Goal: Task Accomplishment & Management: Use online tool/utility

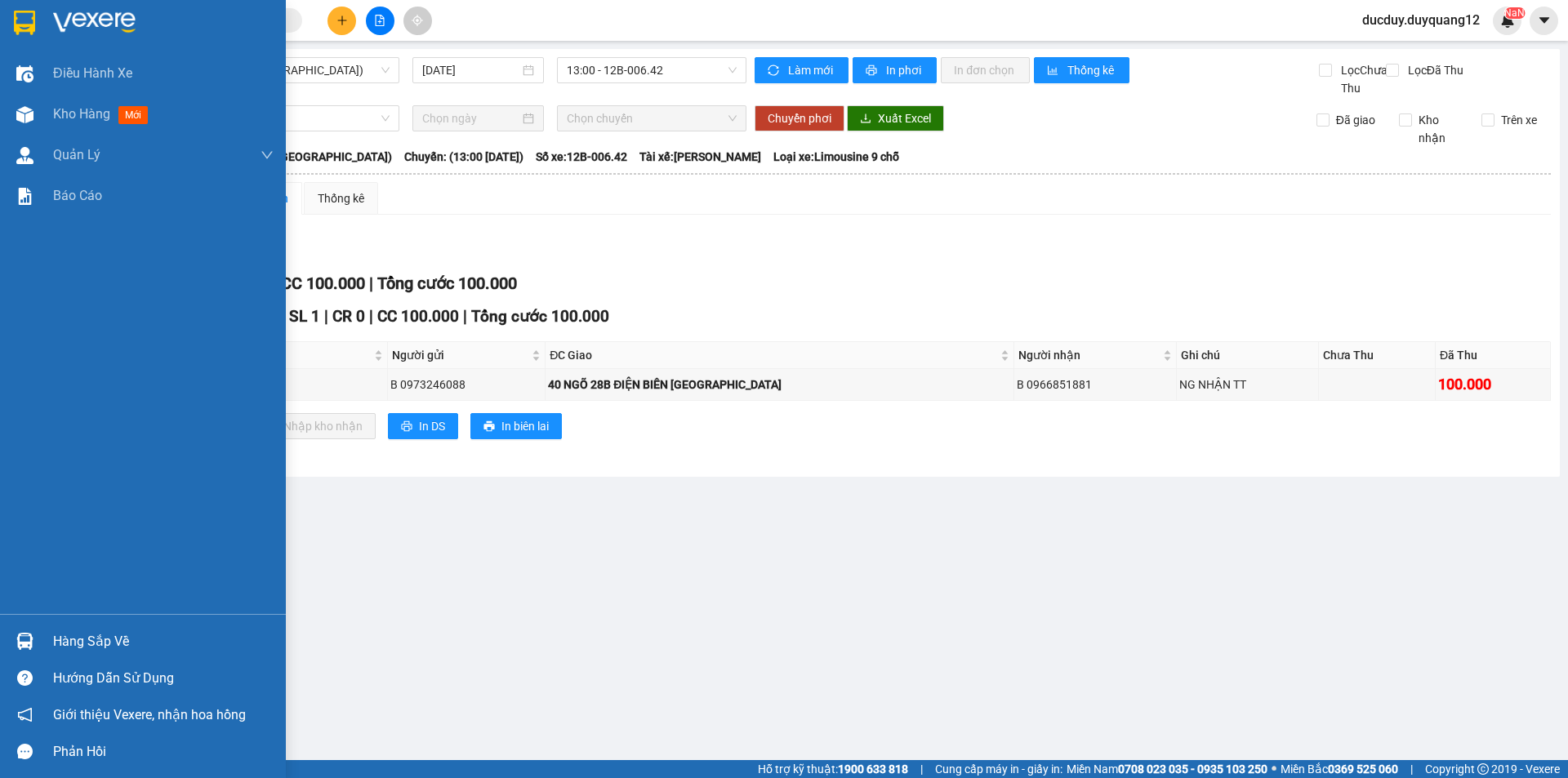
click at [109, 640] on div "Hàng sắp về" at bounding box center [164, 641] width 220 height 25
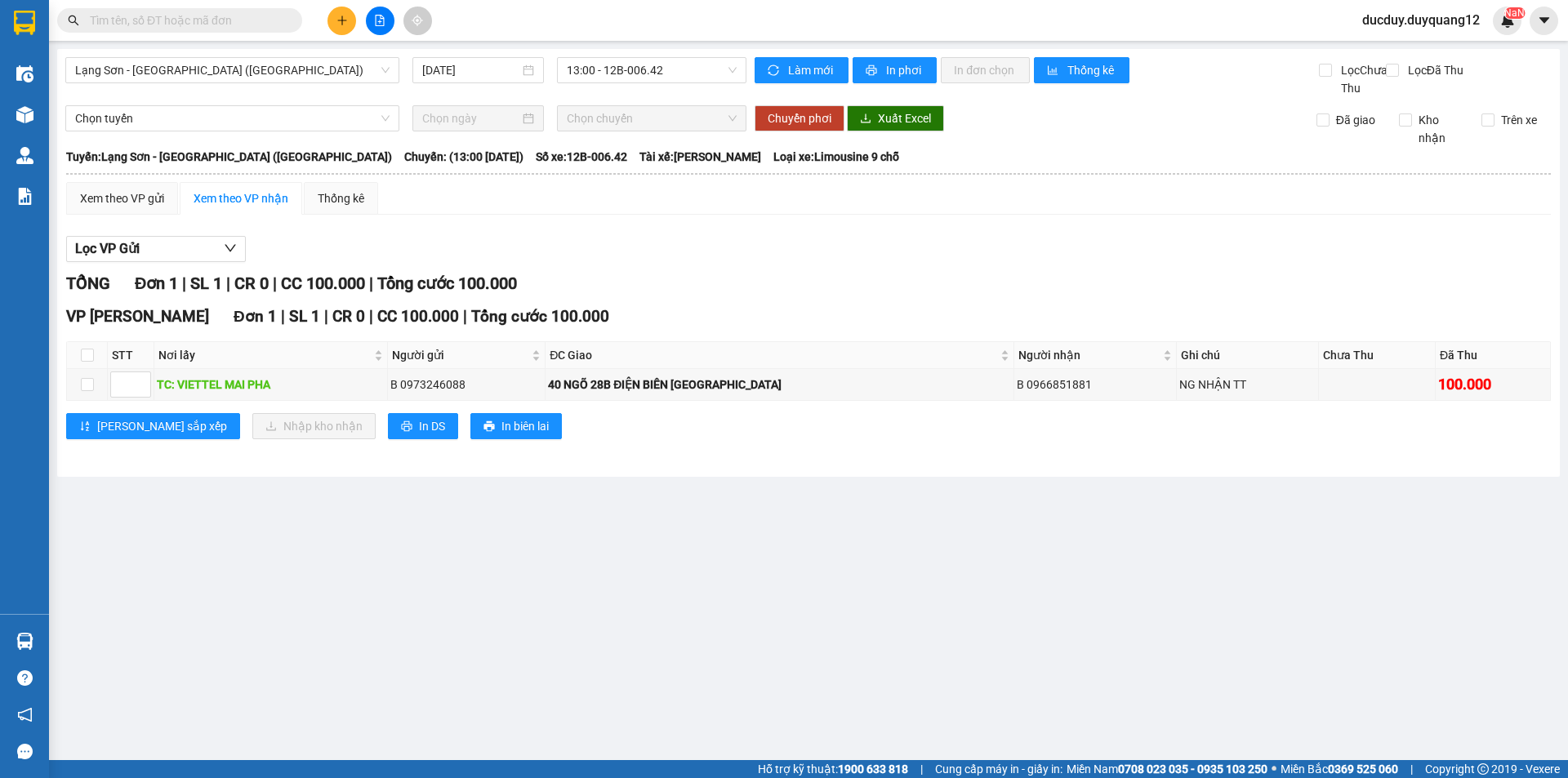
click at [464, 279] on section "Kết quả tìm kiếm ( 0 ) Bộ lọc No Data ducduy.duyquang12 NaN Điều hành xe Kho hà…" at bounding box center [784, 389] width 1568 height 778
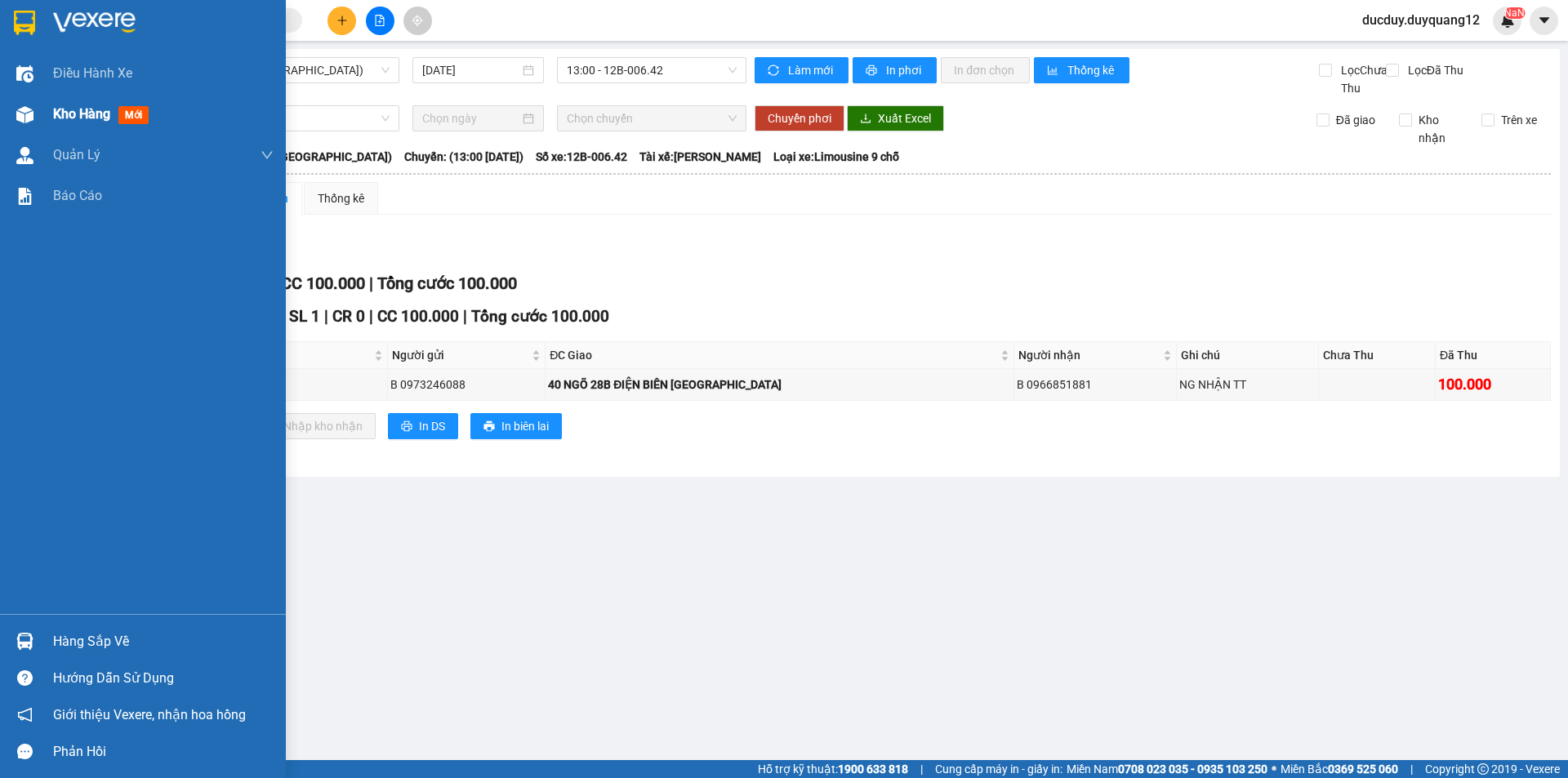
click at [86, 118] on span "Kho hàng" at bounding box center [82, 114] width 57 height 16
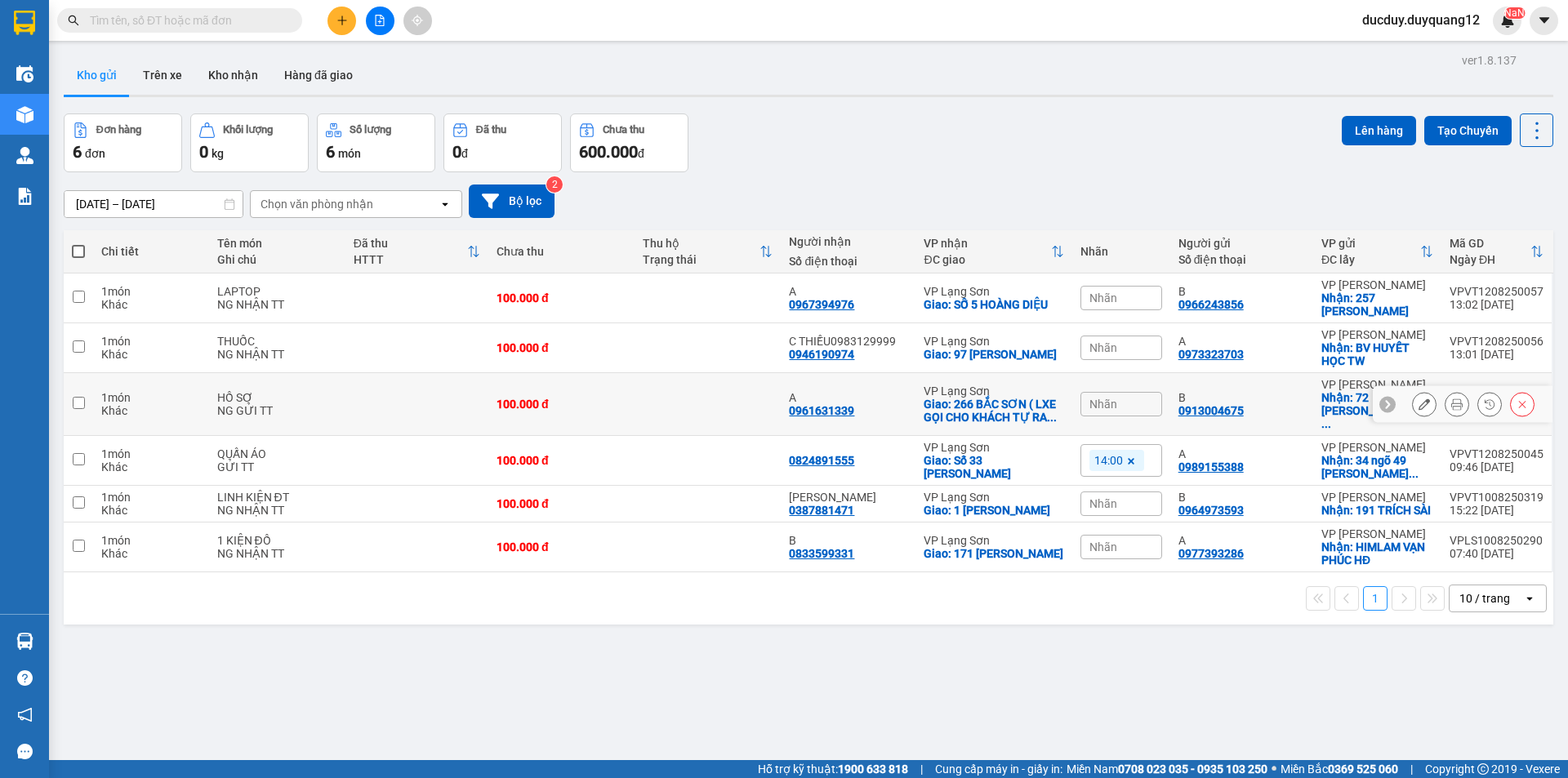
click at [92, 395] on td at bounding box center [78, 404] width 29 height 62
checkbox input "true"
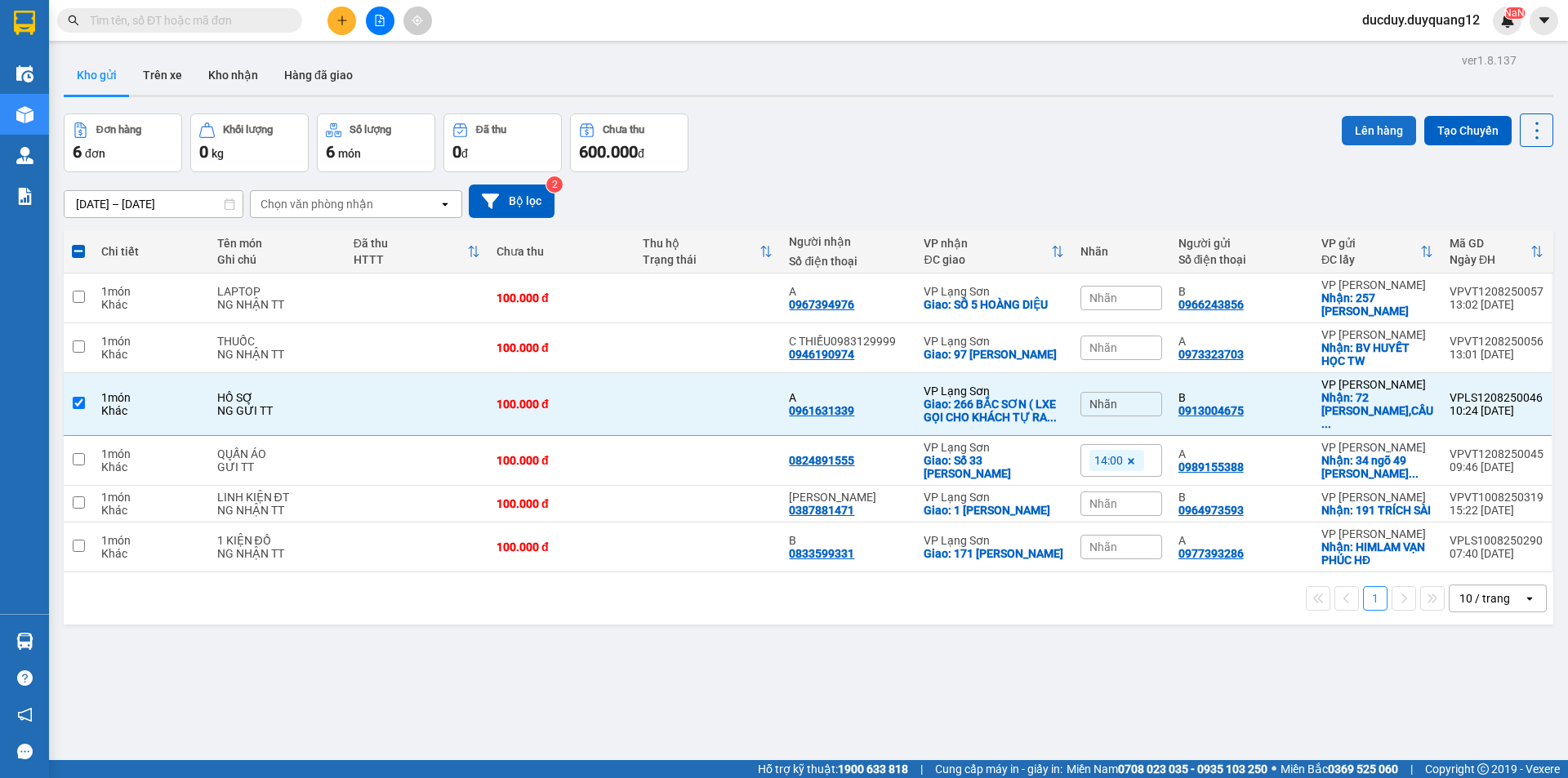
click at [1359, 136] on button "Lên hàng" at bounding box center [1379, 130] width 74 height 29
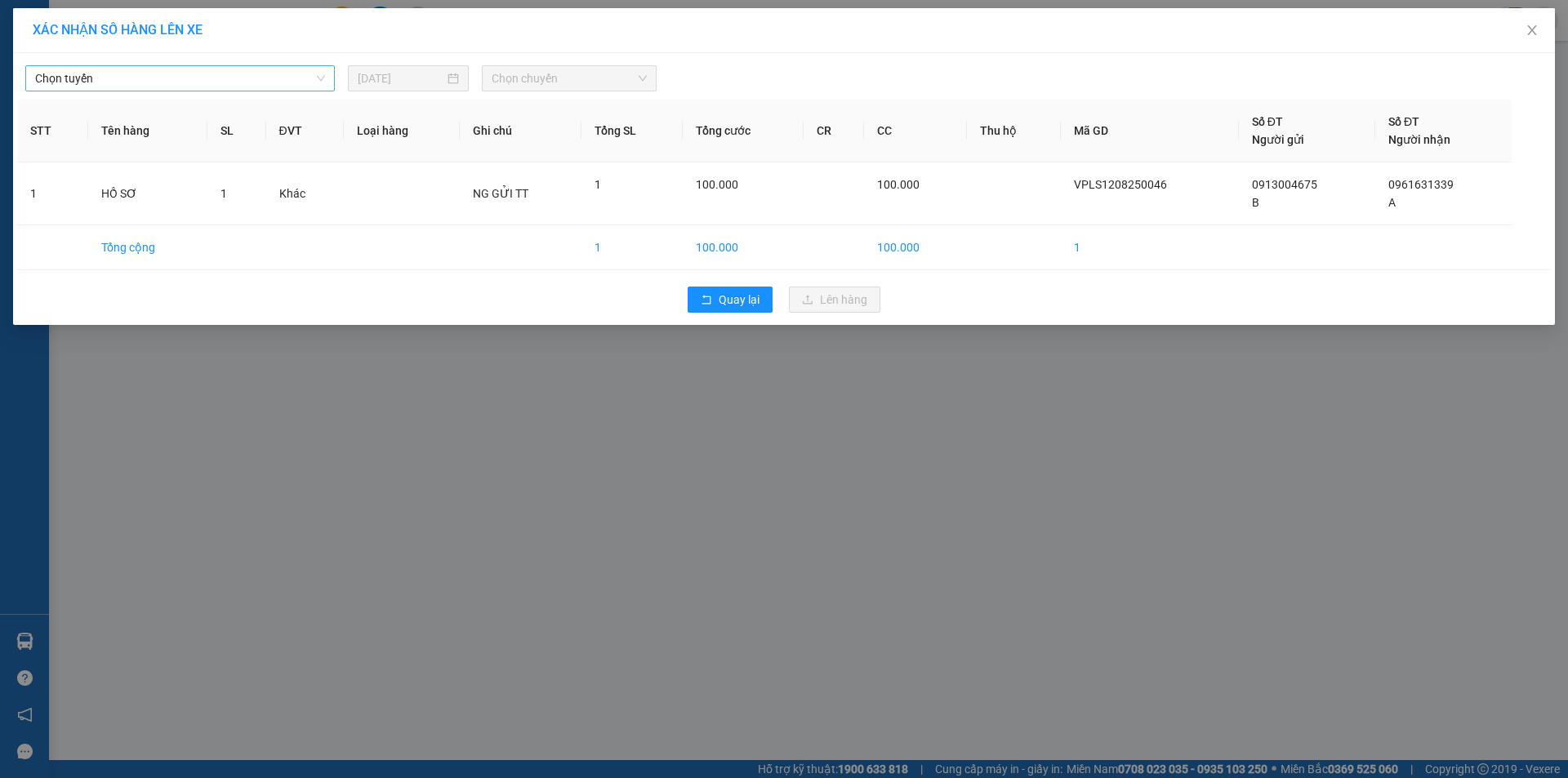
click at [251, 76] on span "Chọn tuyến" at bounding box center [180, 78] width 290 height 25
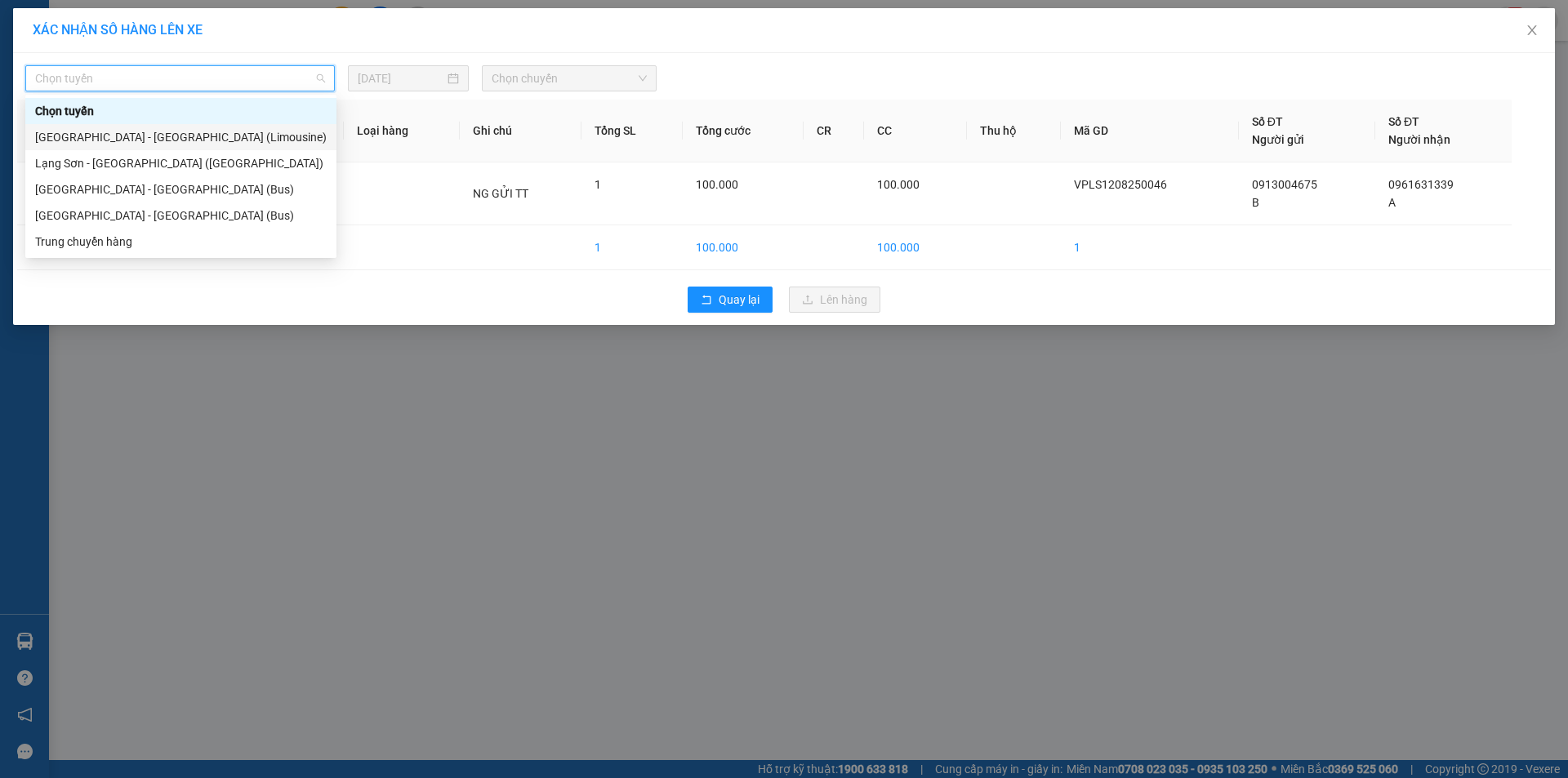
click at [154, 137] on div "[GEOGRAPHIC_DATA] - [GEOGRAPHIC_DATA] (Limousine)" at bounding box center [180, 138] width 291 height 18
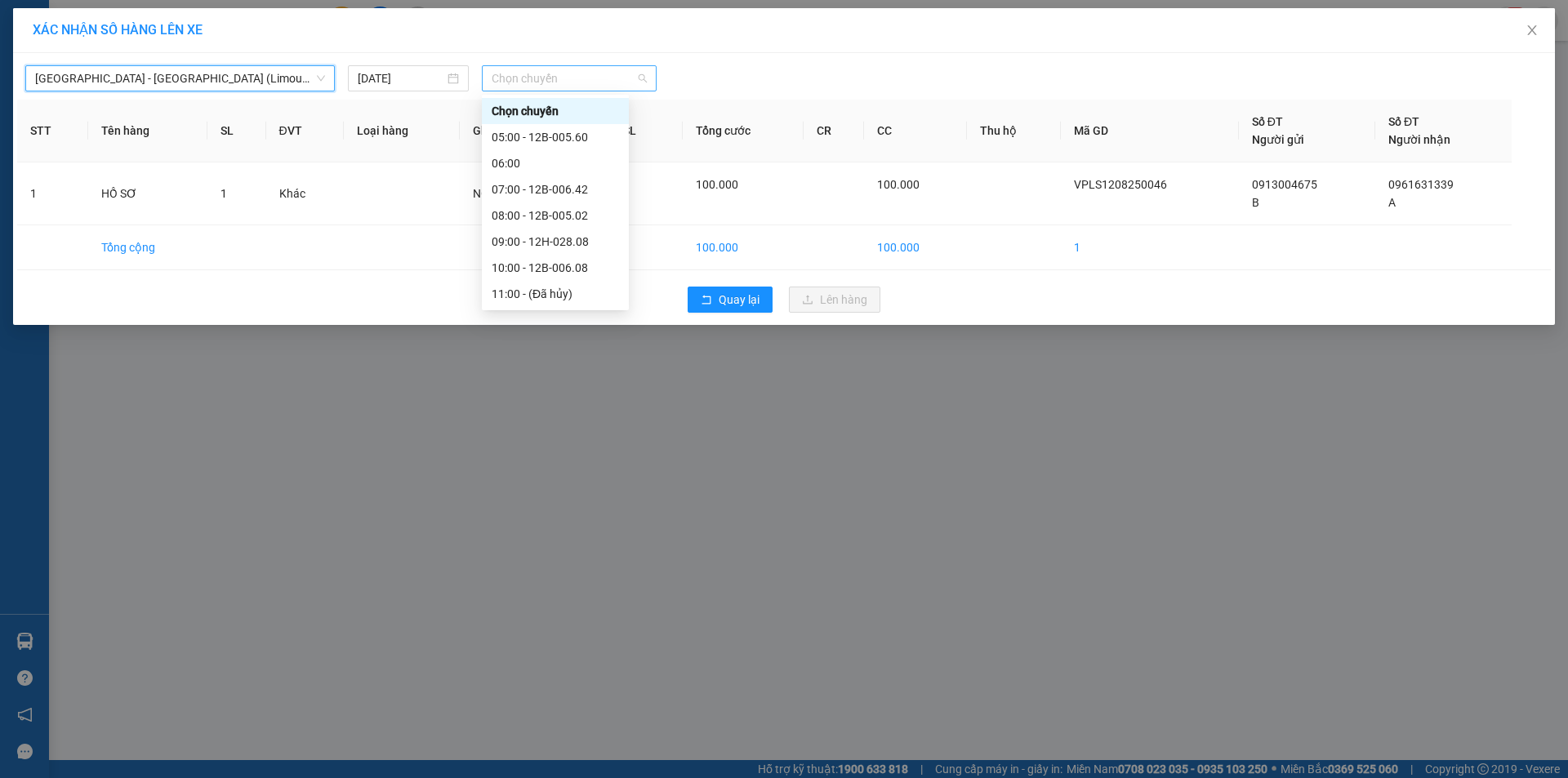
click at [518, 70] on span "Chọn chuyến" at bounding box center [569, 78] width 155 height 25
click at [542, 290] on div "14:00 - 12B-005.55" at bounding box center [555, 291] width 128 height 18
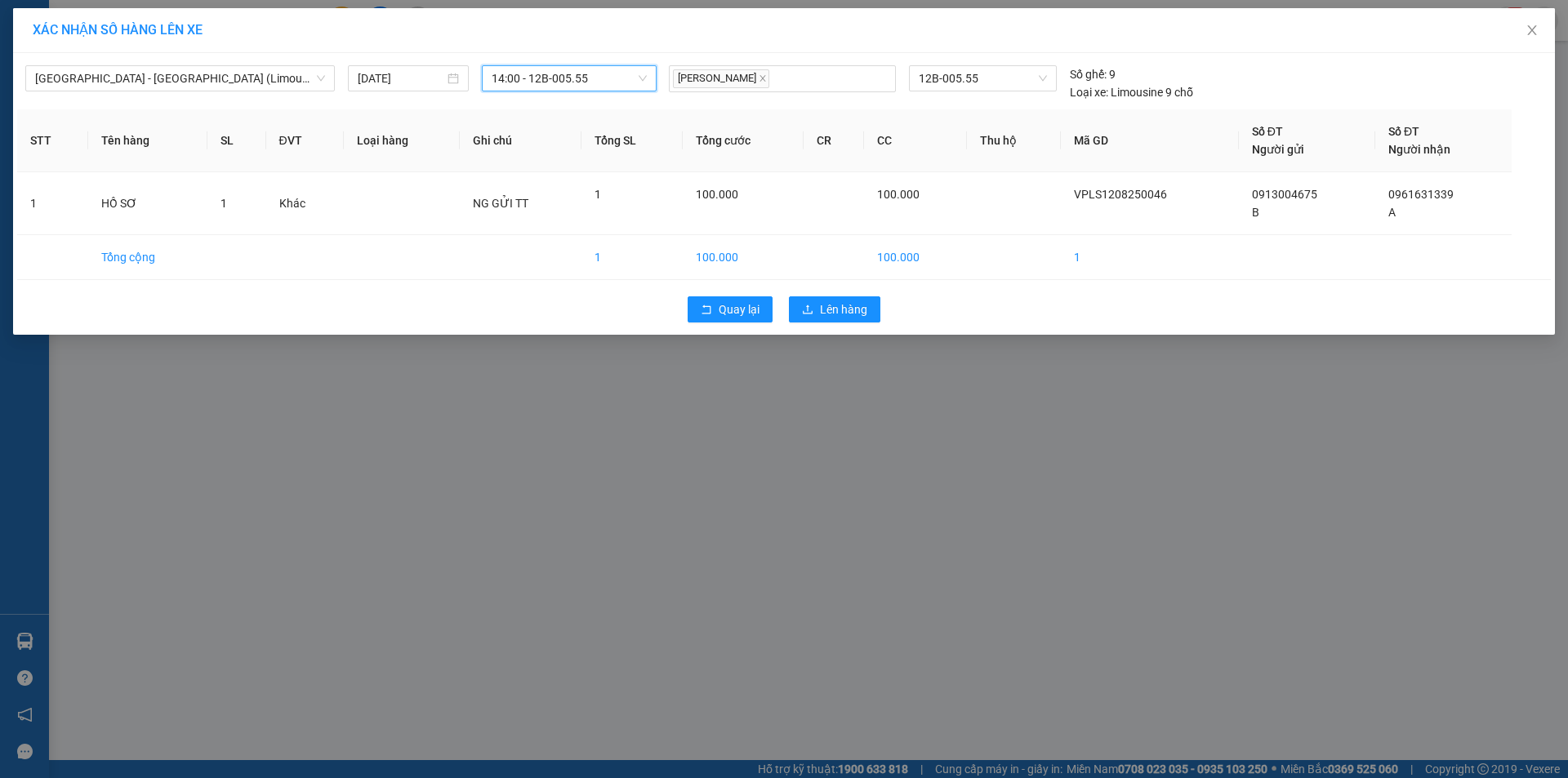
click at [854, 294] on div "Quay lại Lên hàng" at bounding box center [784, 310] width 1534 height 42
click at [848, 303] on span "Lên hàng" at bounding box center [844, 310] width 48 height 18
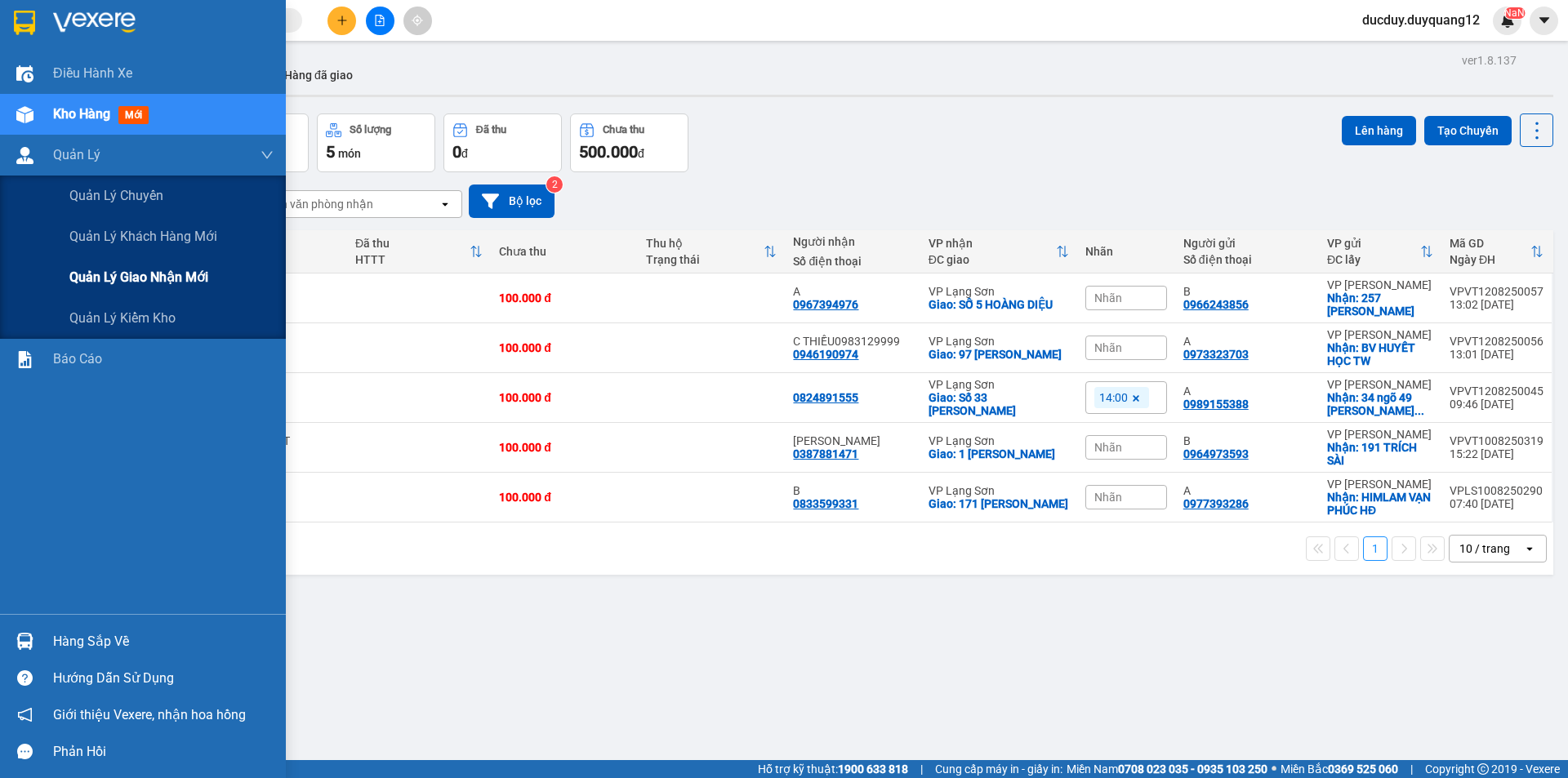
click at [201, 272] on span "Quản lý giao nhận mới" at bounding box center [139, 277] width 139 height 20
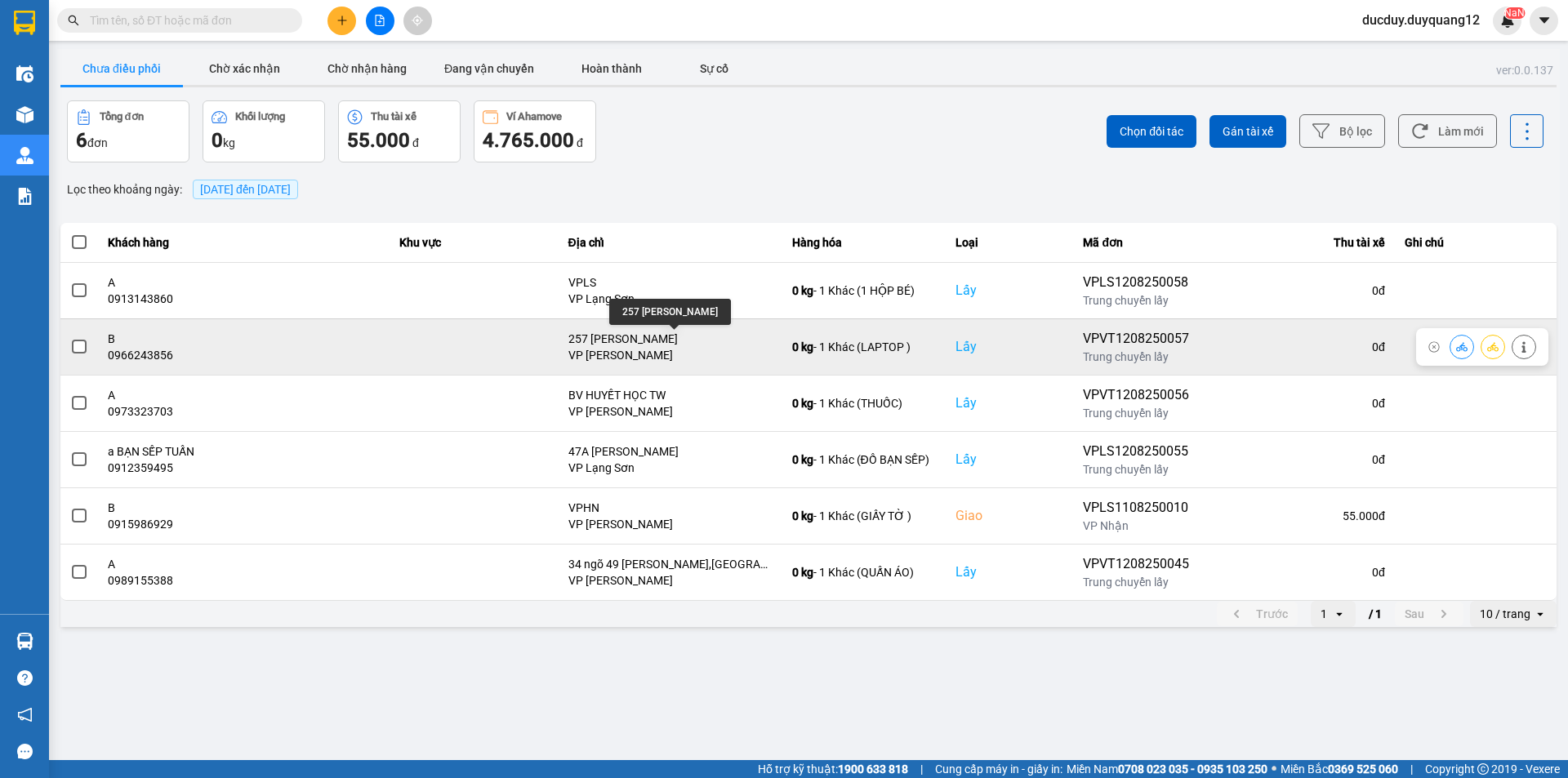
drag, startPoint x: 729, startPoint y: 333, endPoint x: 714, endPoint y: 333, distance: 15.0
click at [714, 333] on div "257 [PERSON_NAME]" at bounding box center [671, 339] width 204 height 17
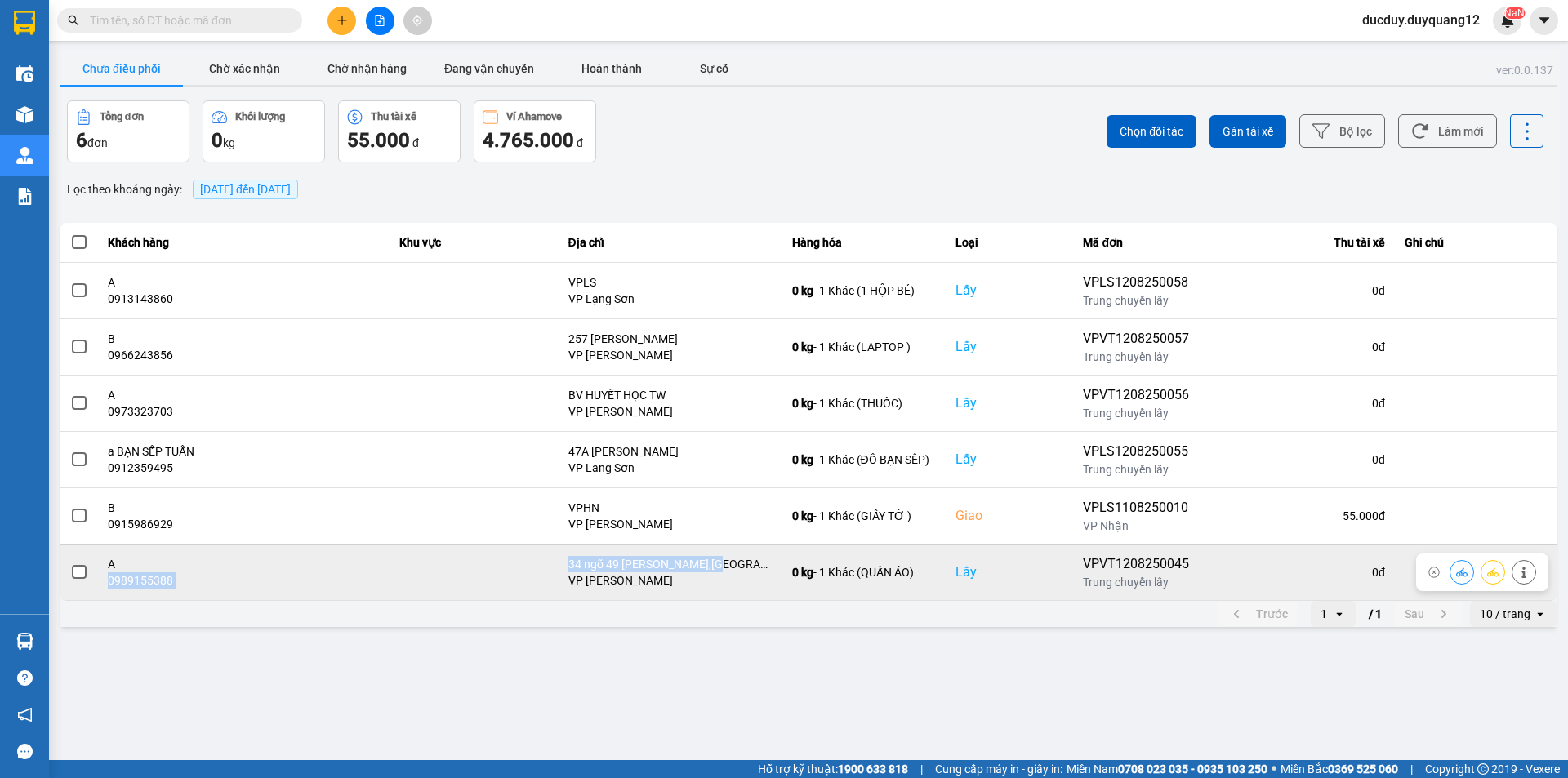
drag, startPoint x: 722, startPoint y: 562, endPoint x: 155, endPoint y: 581, distance: 567.3
click at [113, 588] on tr "A 0989155388 34 ngõ 49 [PERSON_NAME],ĐỐNG ĐA,HÀ NỘI VP [PERSON_NAME] 0 kg - 1 K…" at bounding box center [808, 571] width 1496 height 56
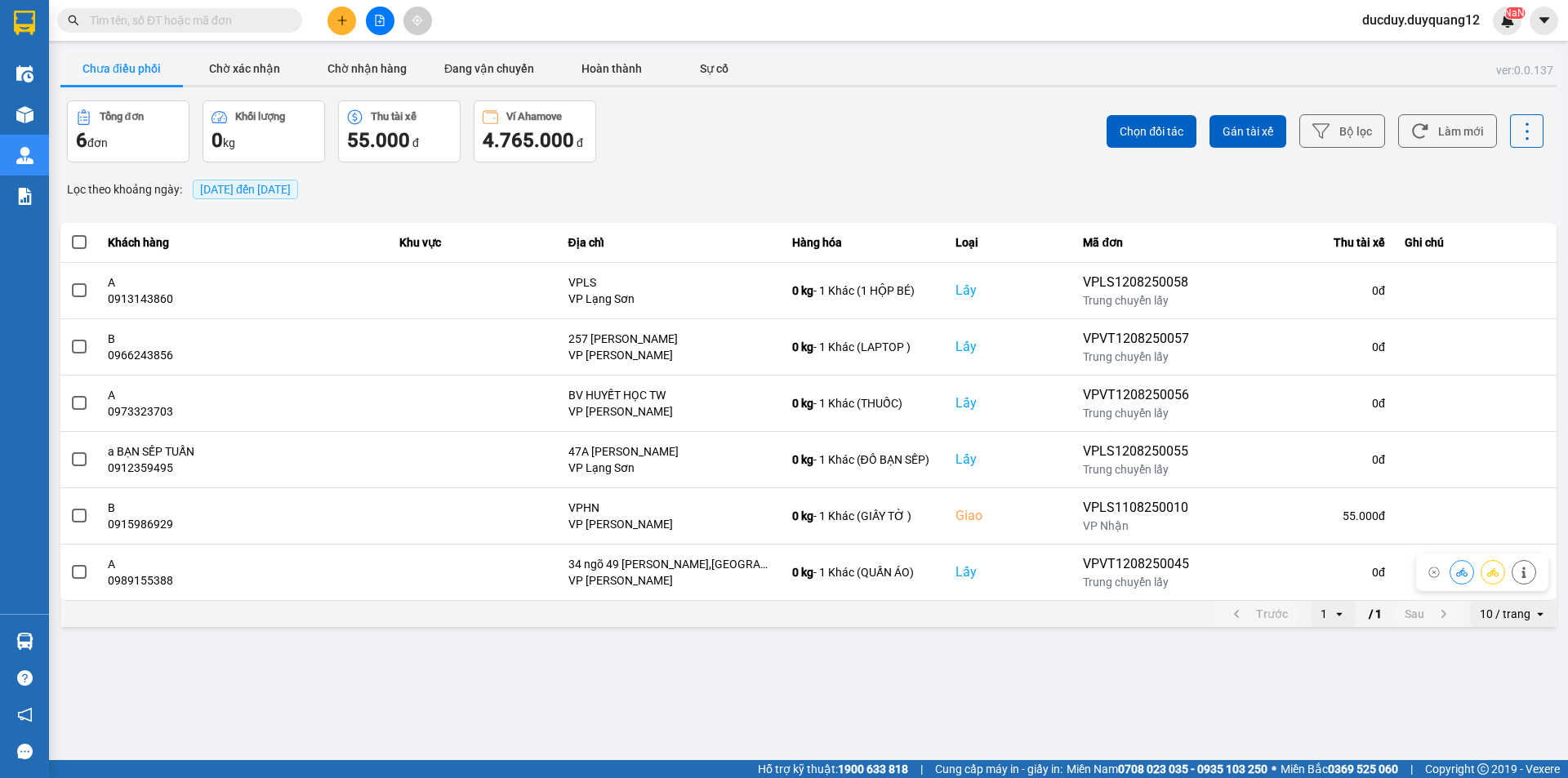
drag, startPoint x: 173, startPoint y: 581, endPoint x: 333, endPoint y: 627, distance: 166.5
click at [313, 636] on main "ver: 0.0.137 Chưa điều phối Chờ xác nhận Chờ nhận hàng Đang vận chuyển Hoàn thà…" at bounding box center [784, 380] width 1568 height 761
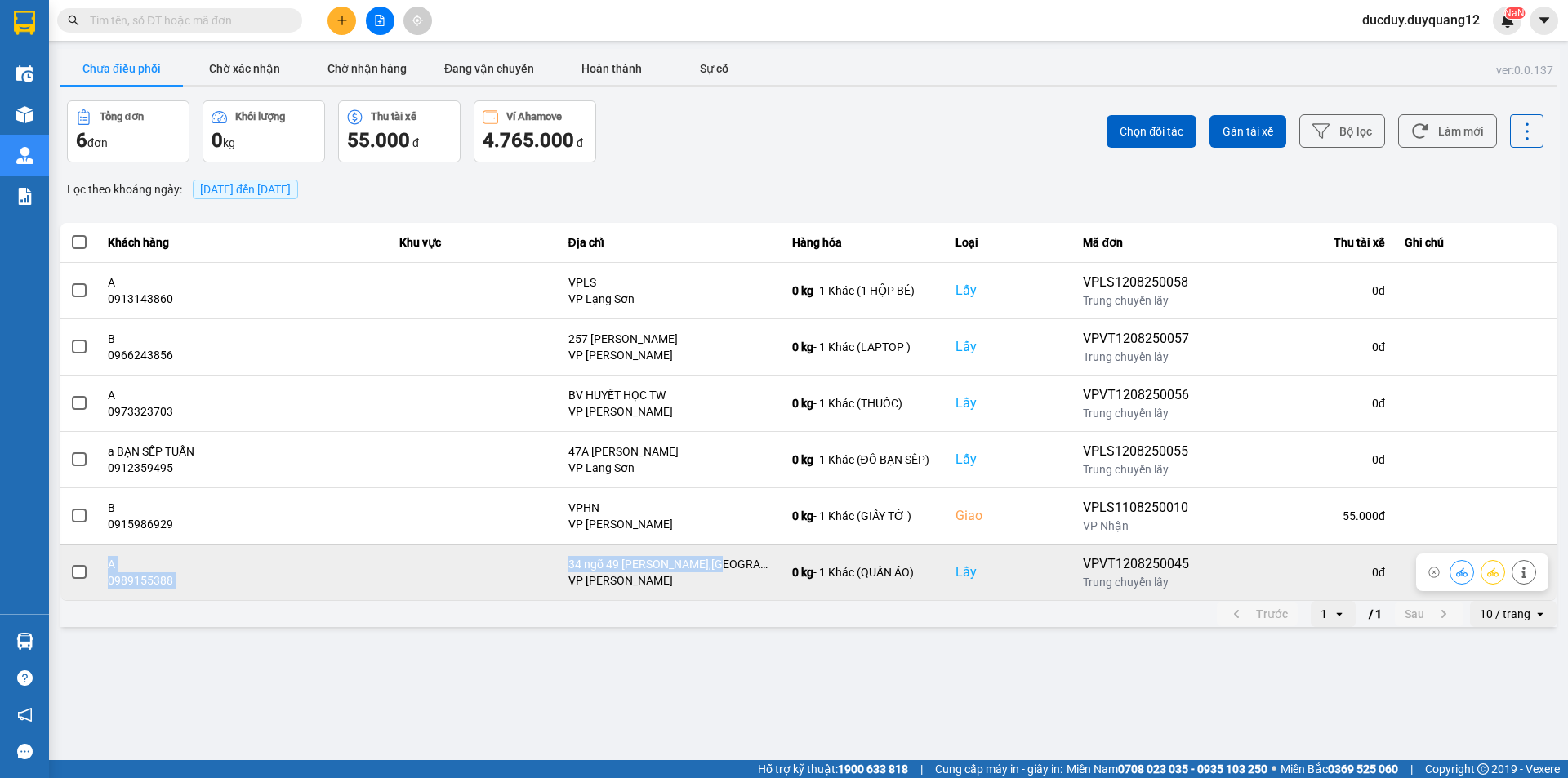
drag, startPoint x: 721, startPoint y: 563, endPoint x: 108, endPoint y: 569, distance: 613.0
click at [100, 570] on tr "A 0989155388 34 ngõ 49 [PERSON_NAME],ĐỐNG ĐA,HÀ NỘI VP [PERSON_NAME] 0 kg - 1 K…" at bounding box center [808, 571] width 1496 height 56
copy tr "A 0989155388 34 ngõ 49 [PERSON_NAME]"
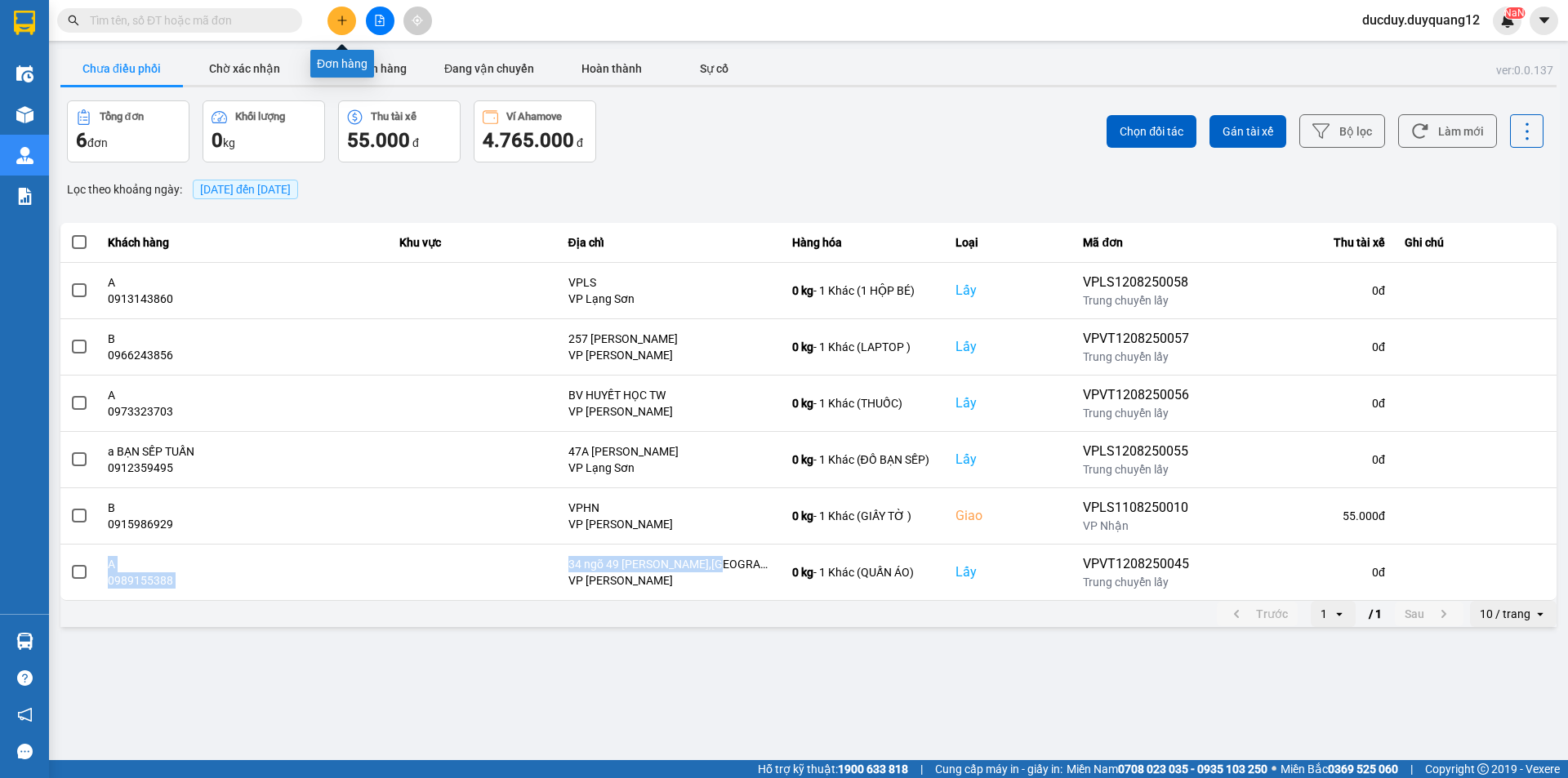
click at [342, 19] on icon "plus" at bounding box center [342, 20] width 11 height 11
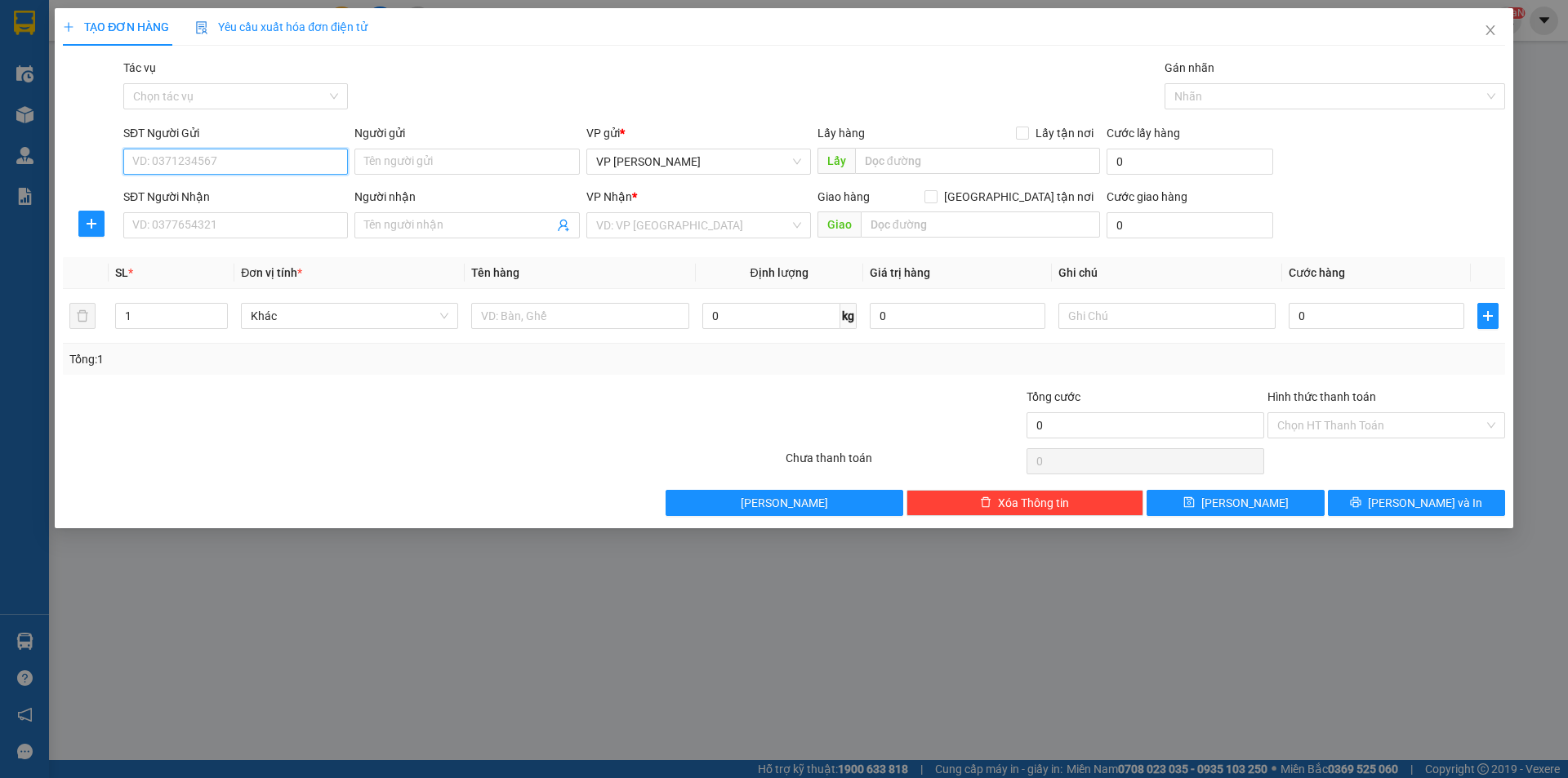
click at [245, 158] on input "SĐT Người Gửi" at bounding box center [235, 162] width 224 height 26
click at [247, 194] on div "0945581993 - A" at bounding box center [235, 195] width 205 height 18
type input "0945581993"
type input "A"
checkbox input "true"
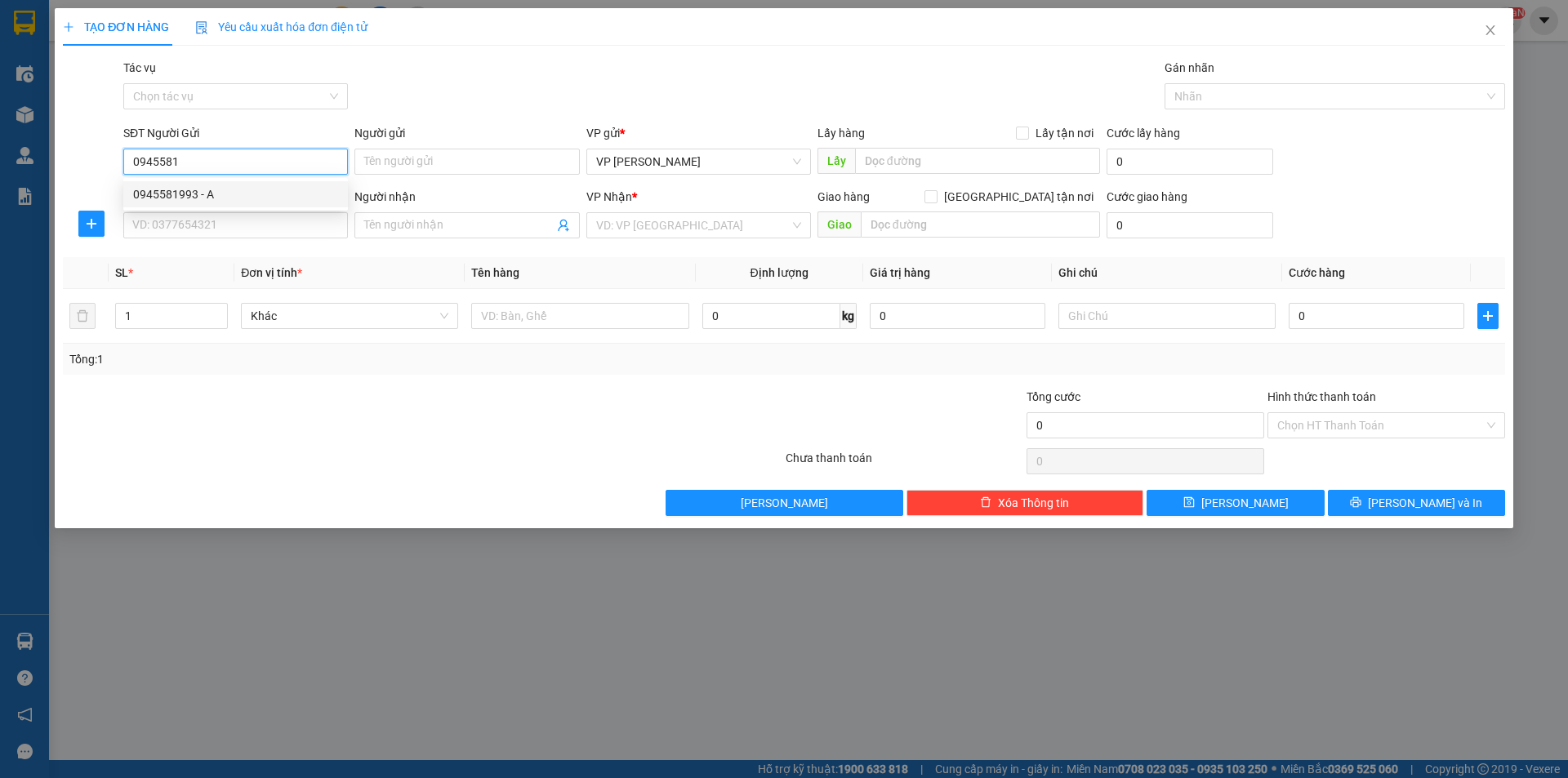
type input "VPHN"
type input "0945581993"
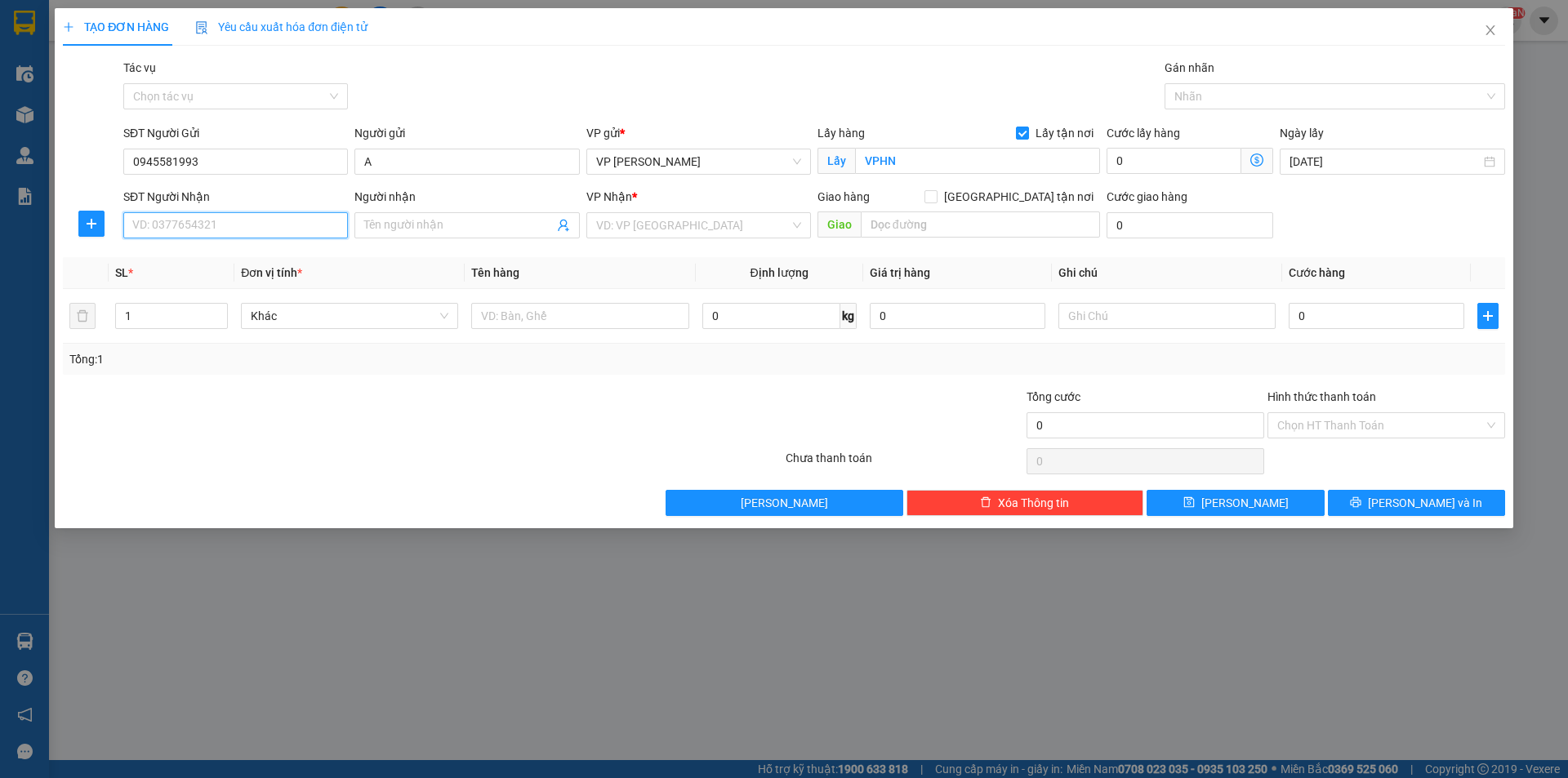
click at [254, 225] on input "SĐT Người Nhận" at bounding box center [235, 225] width 224 height 26
click at [198, 283] on div "0936750838 - A" at bounding box center [235, 285] width 205 height 18
type input "0936750838"
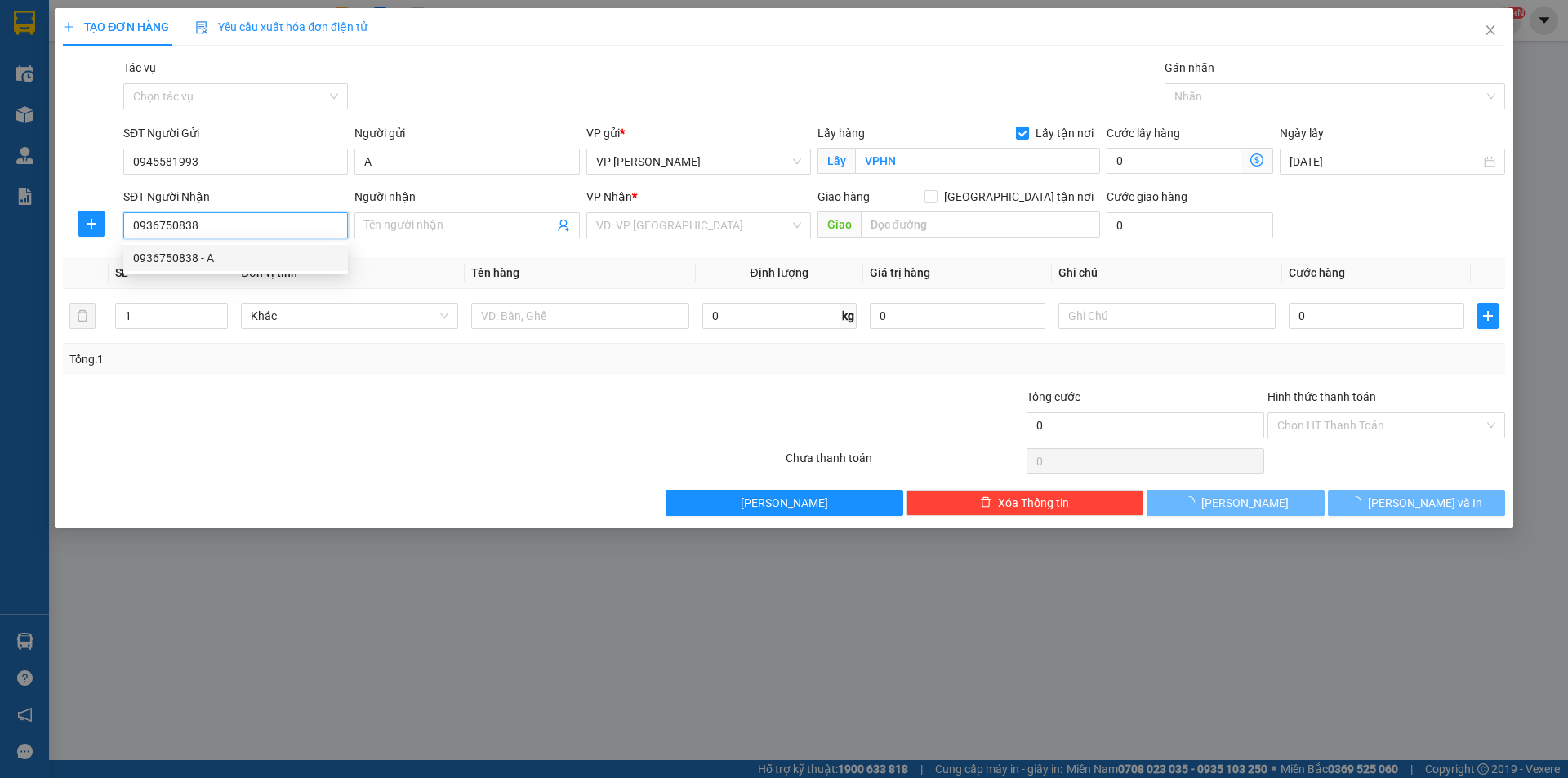
type input "A"
checkbox input "true"
type input "VPLS"
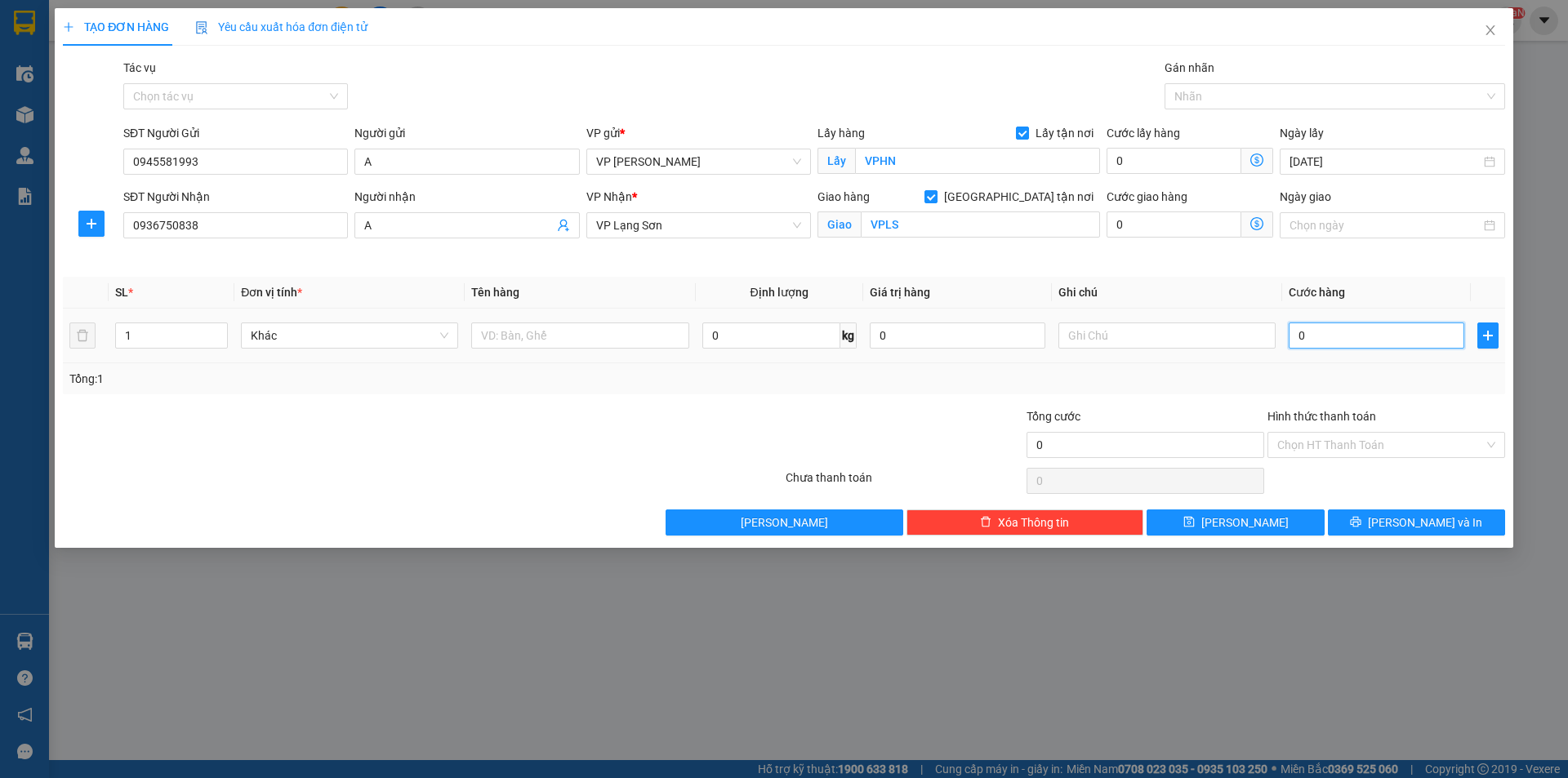
click at [1343, 328] on input "0" at bounding box center [1376, 335] width 175 height 26
type input "5"
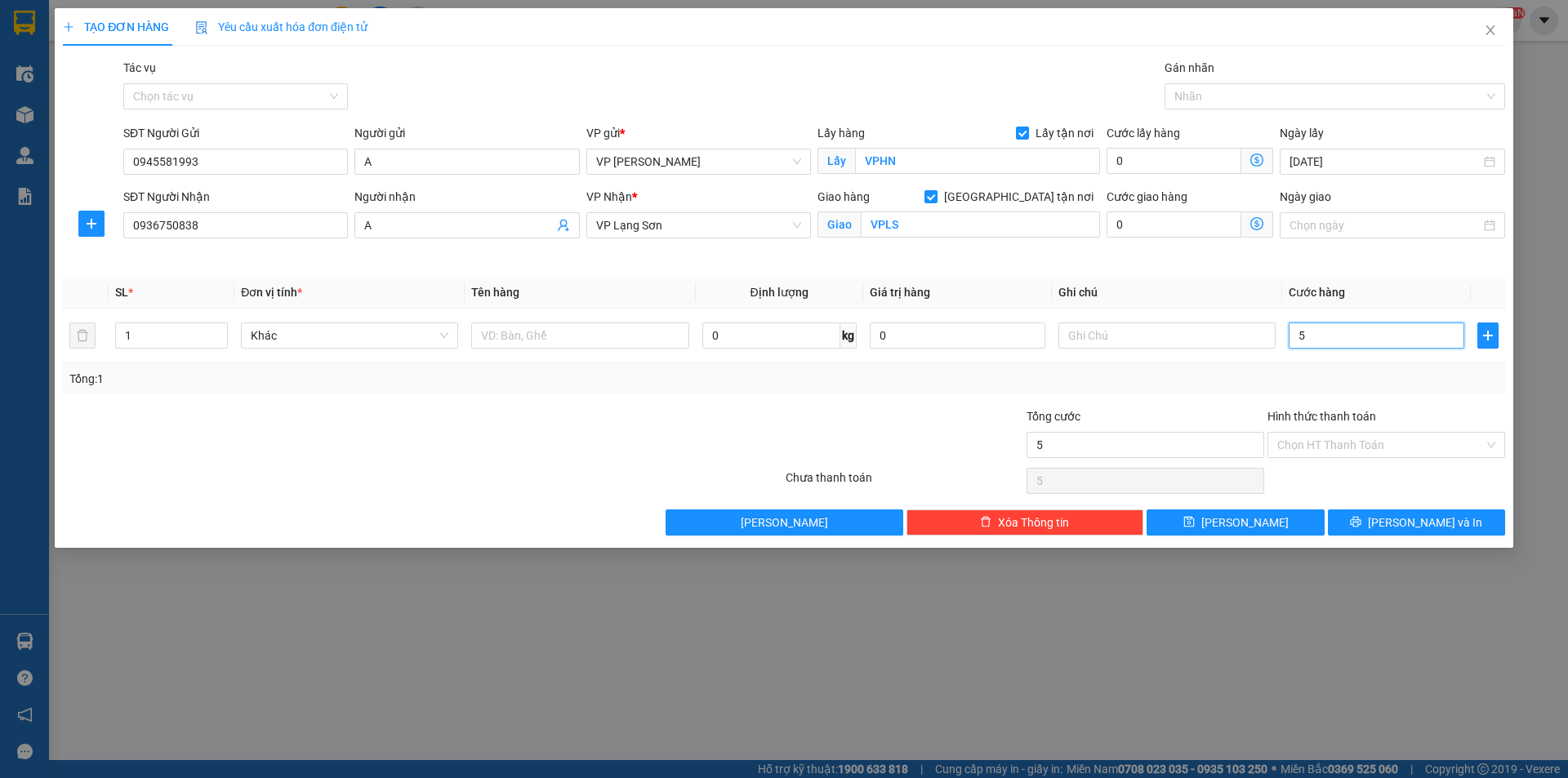
type input "55"
type input "55.000"
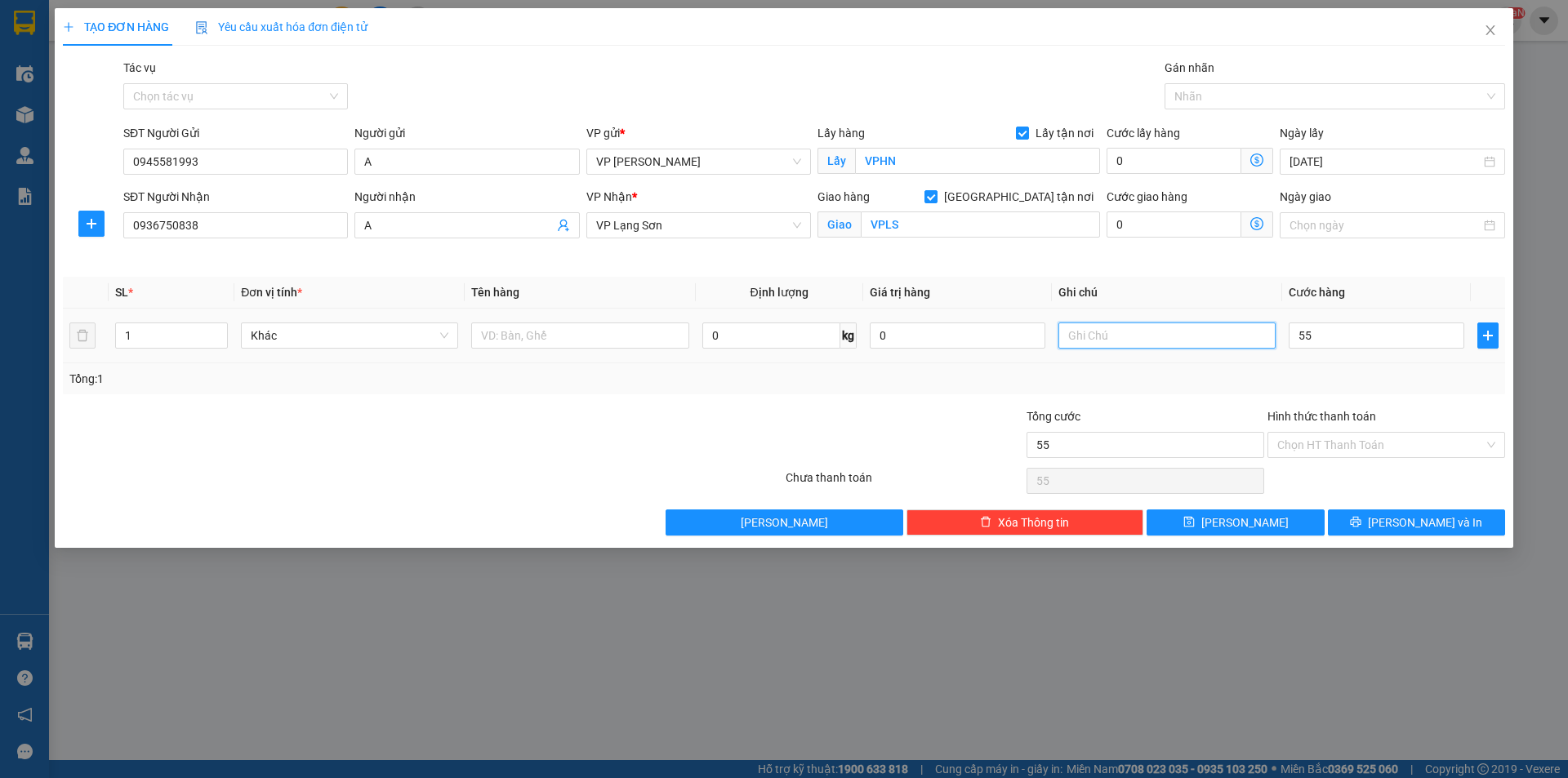
type input "55.000"
click at [1145, 340] on input "text" at bounding box center [1167, 335] width 217 height 26
type input "NG NHẬN TT"
click at [615, 335] on input "text" at bounding box center [580, 335] width 217 height 26
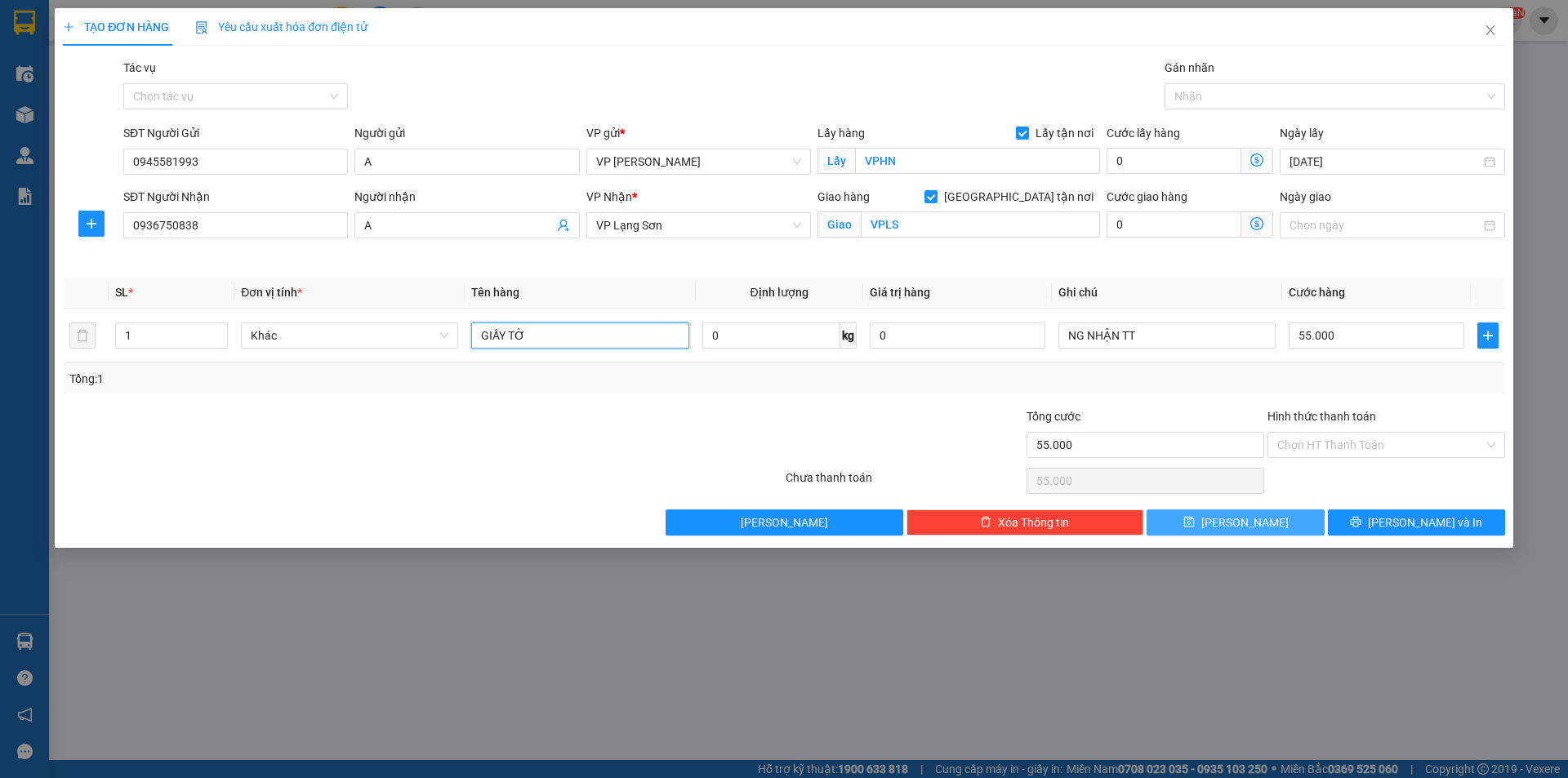
type input "GIẤY TỜ"
click at [1202, 525] on button "[PERSON_NAME]" at bounding box center [1235, 523] width 177 height 26
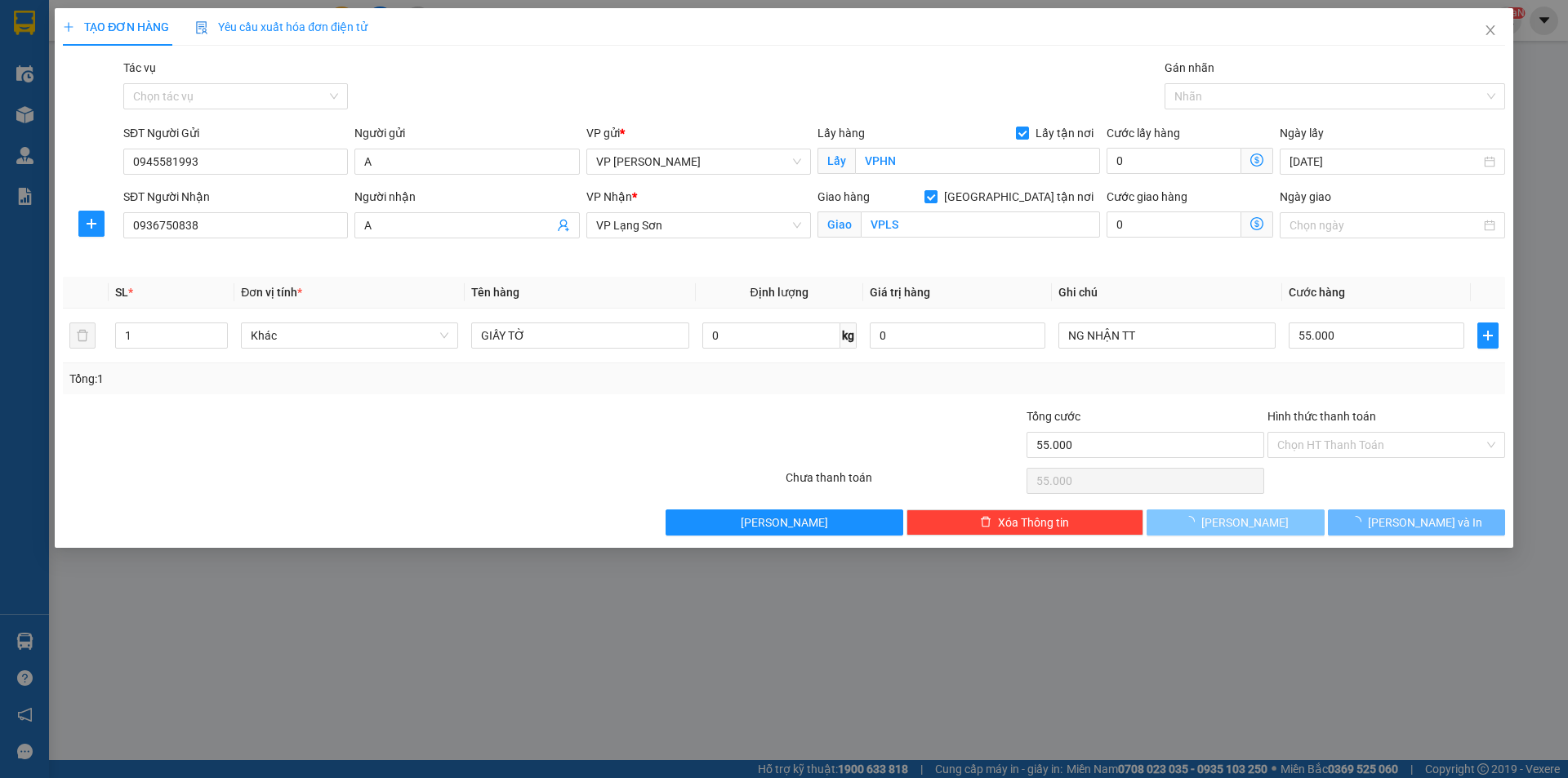
checkbox input "false"
type input "0"
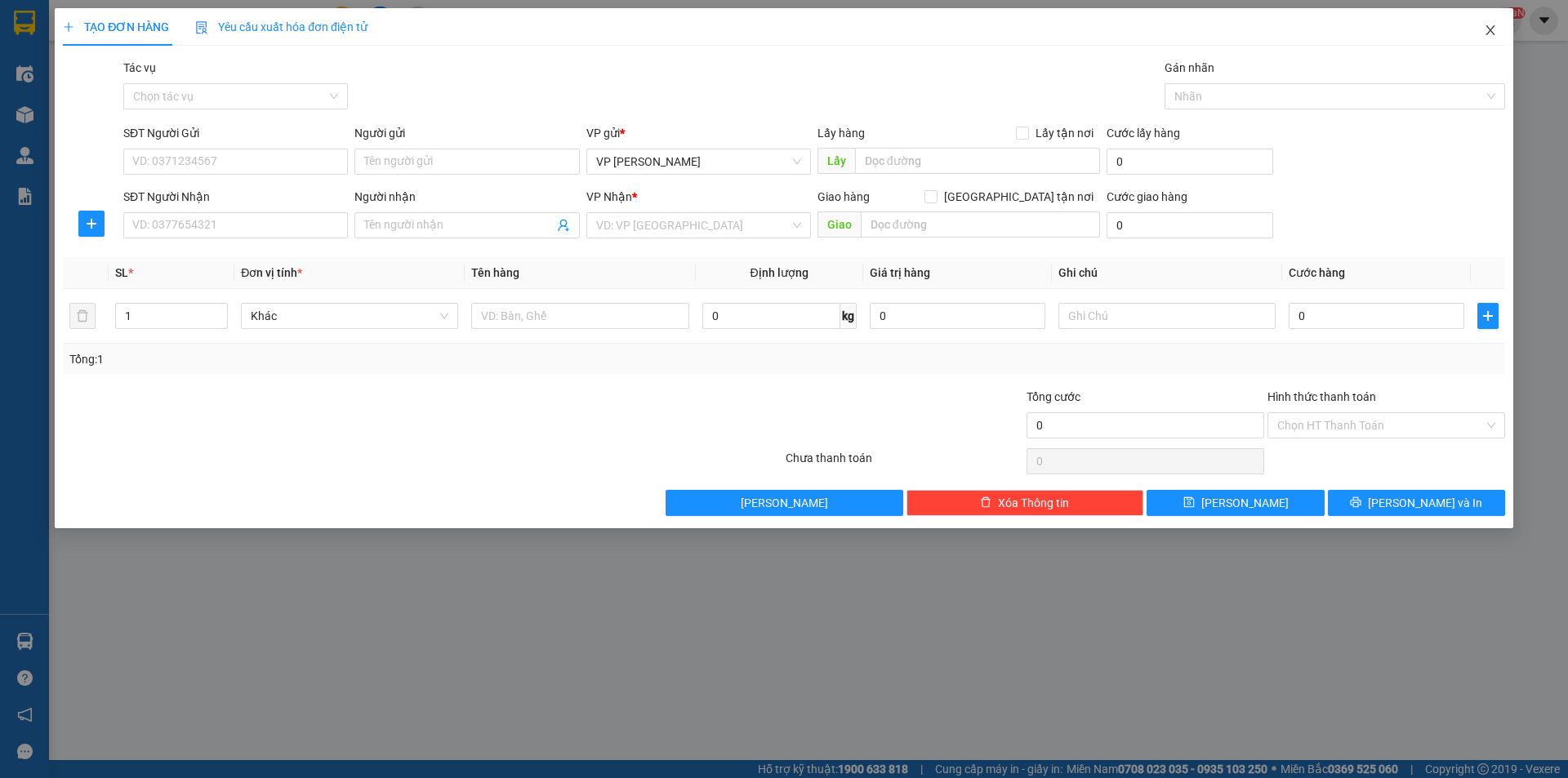
click at [1494, 33] on icon "close" at bounding box center [1490, 30] width 13 height 13
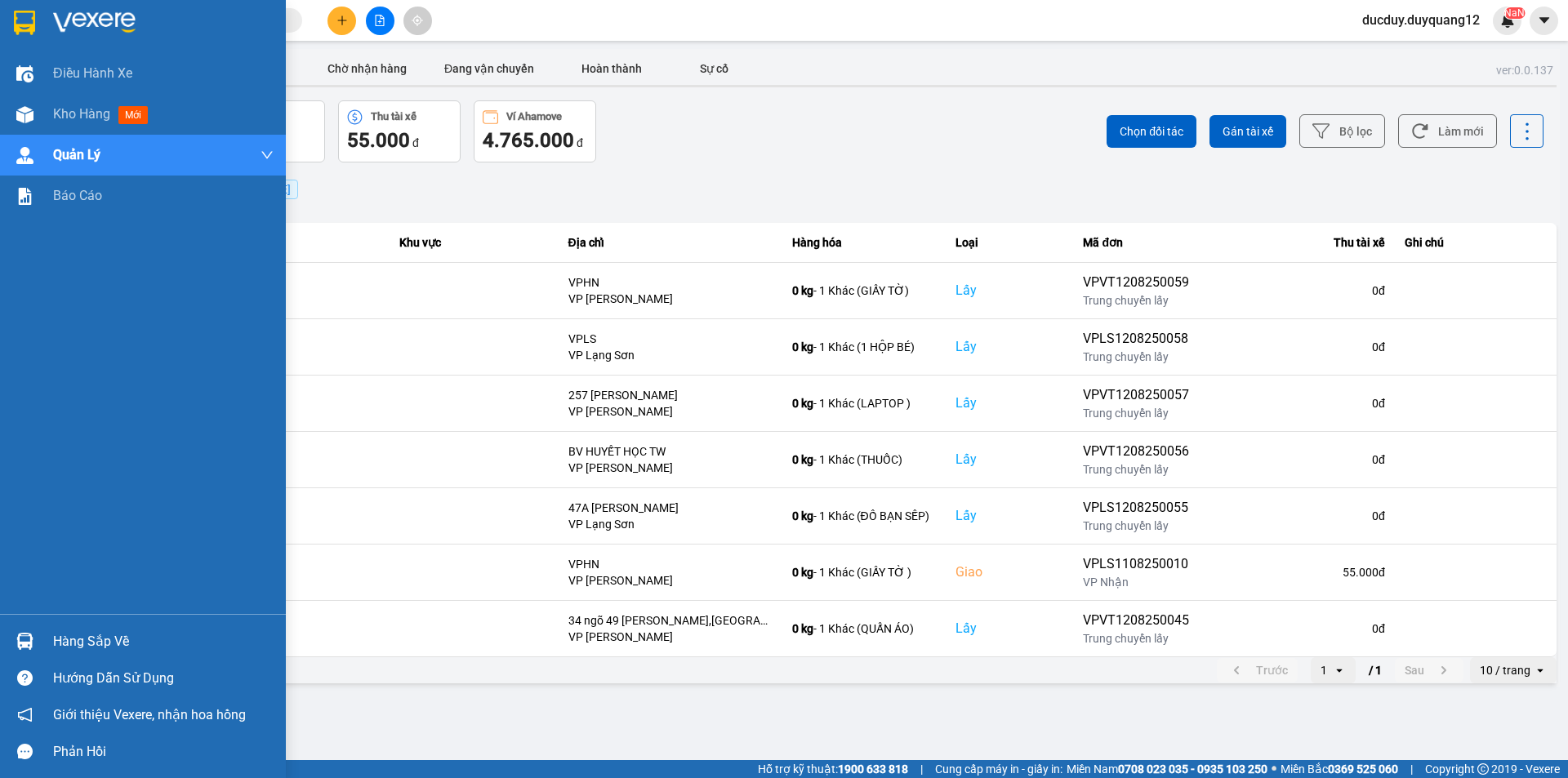
click at [86, 626] on div "Hàng sắp về" at bounding box center [142, 641] width 286 height 37
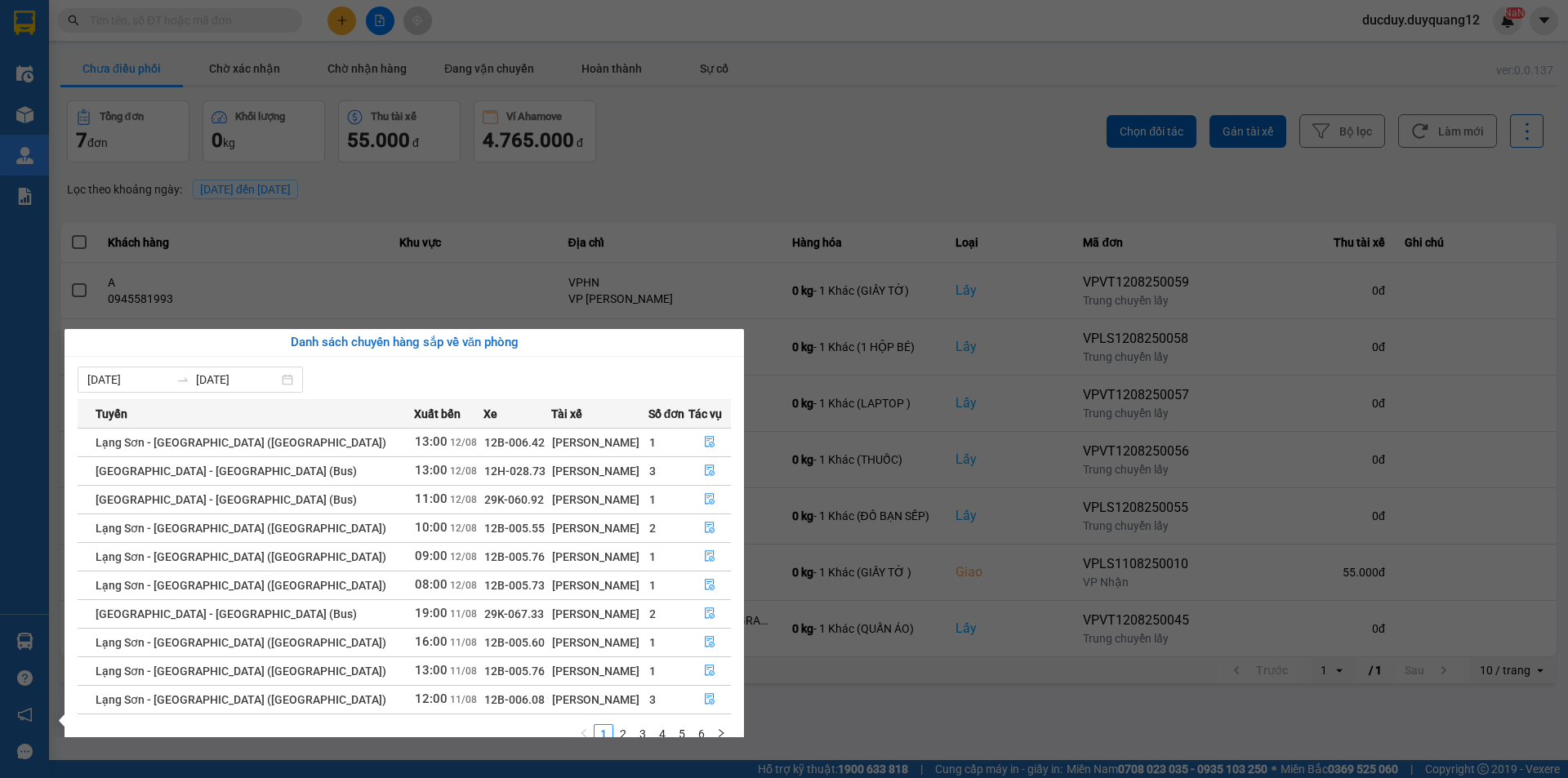
click at [682, 272] on section "Kết quả tìm kiếm ( 0 ) Bộ lọc No Data ducduy.duyquang12 NaN Điều hành xe Kho hà…" at bounding box center [784, 389] width 1568 height 778
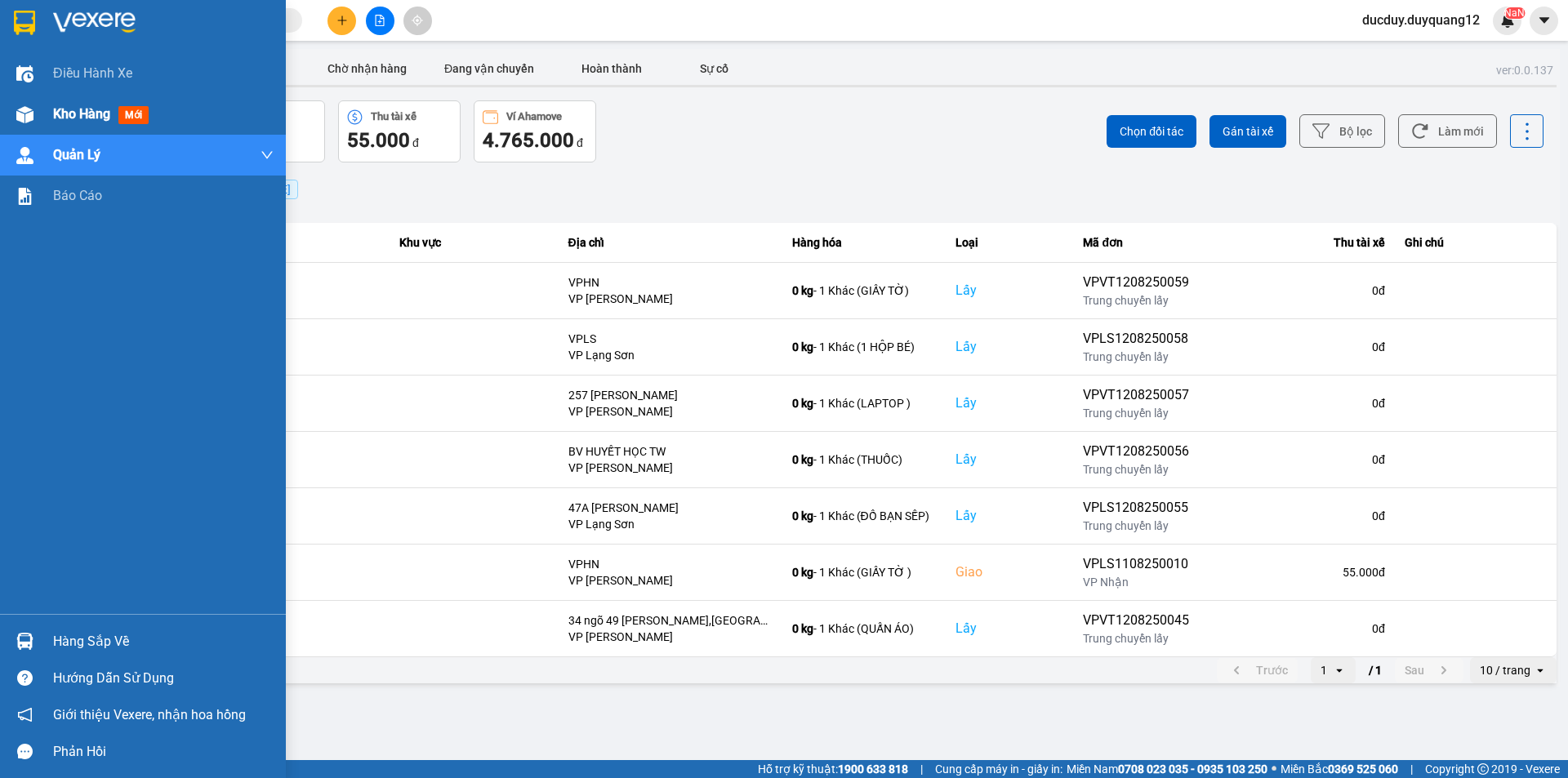
click at [63, 119] on span "Kho hàng" at bounding box center [82, 114] width 57 height 16
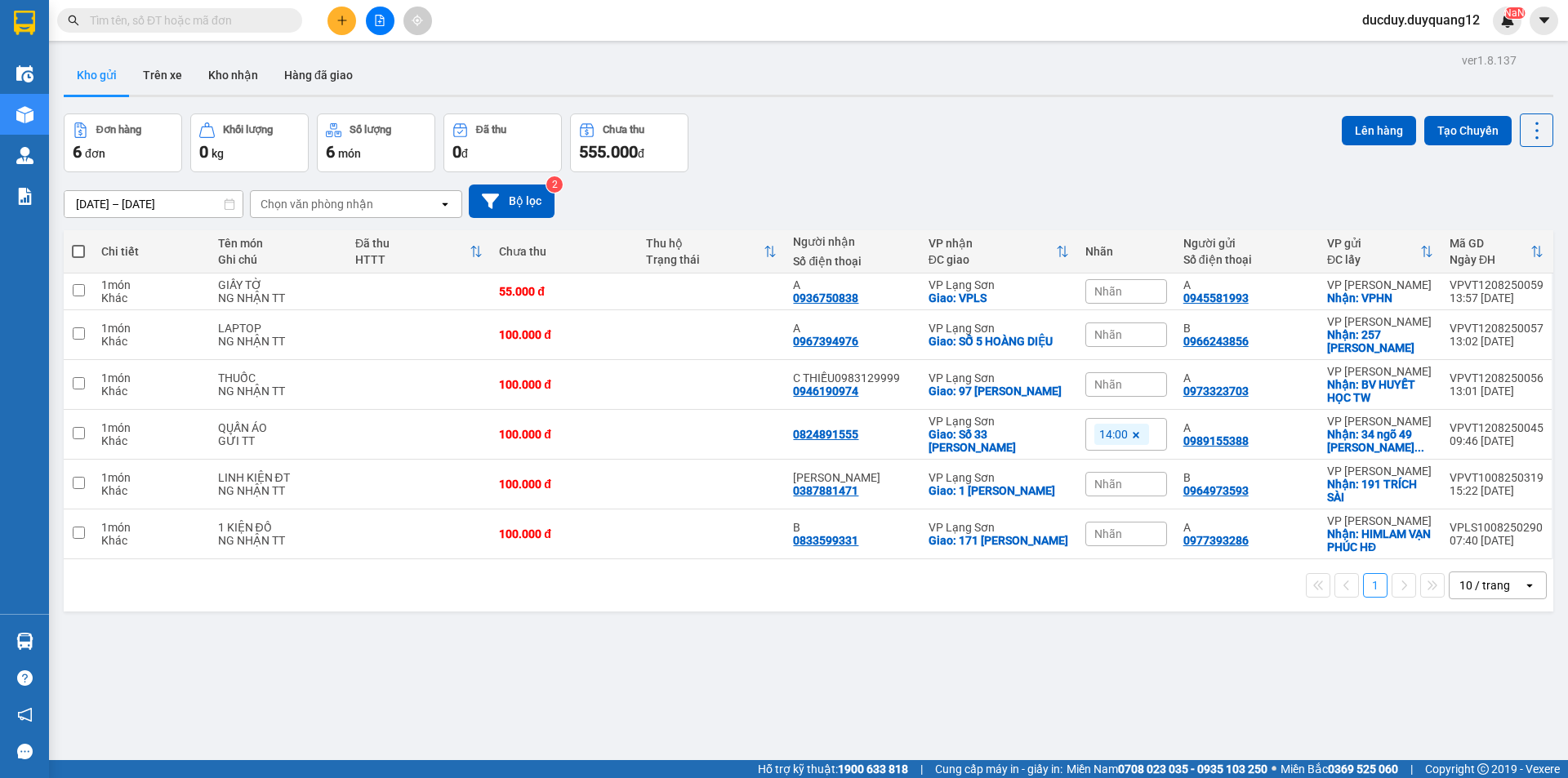
click at [107, 81] on button "Kho gửi" at bounding box center [96, 74] width 66 height 39
click at [82, 290] on input "checkbox" at bounding box center [78, 289] width 12 height 12
checkbox input "true"
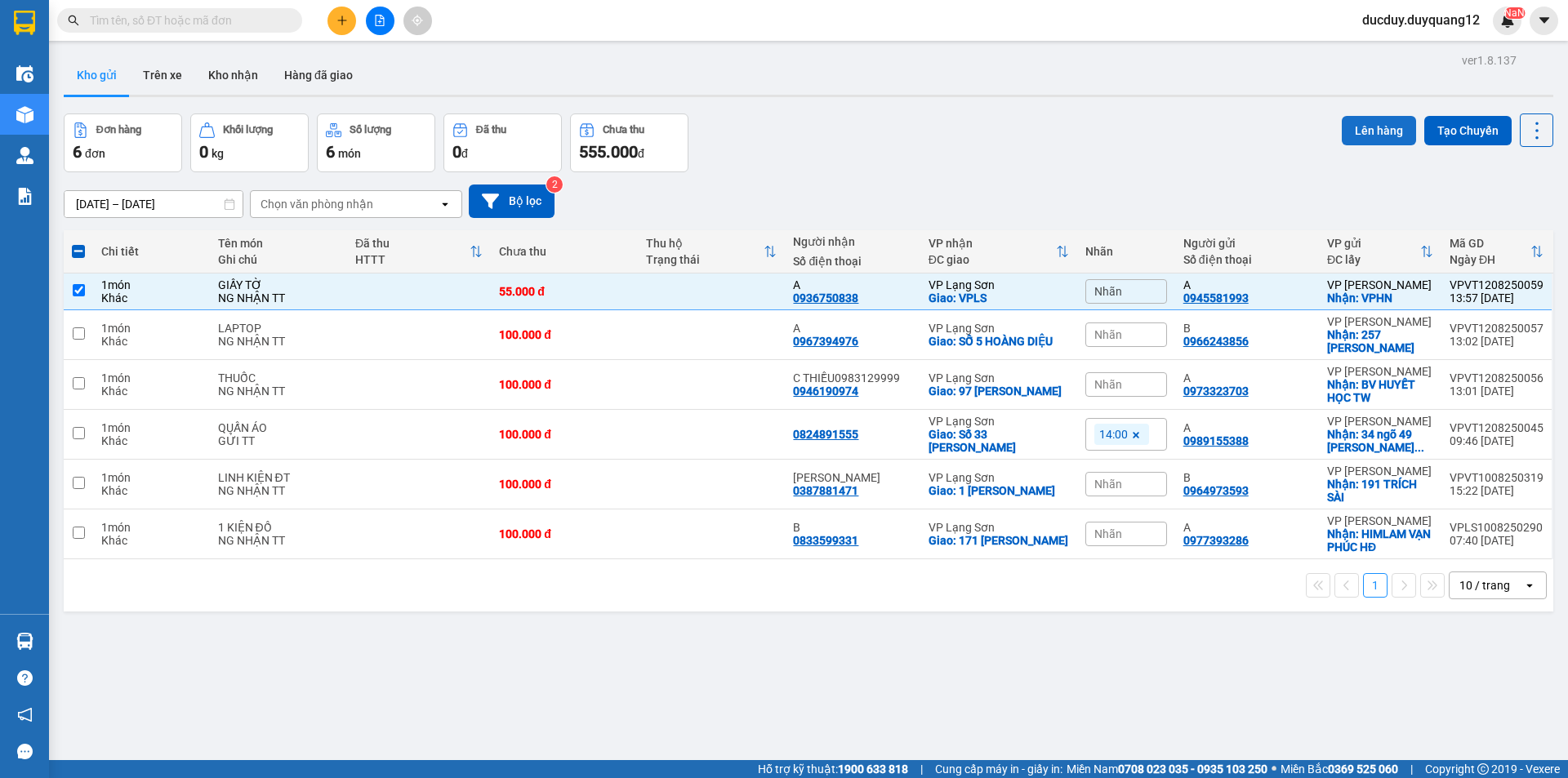
click at [1362, 132] on button "Lên hàng" at bounding box center [1379, 130] width 74 height 29
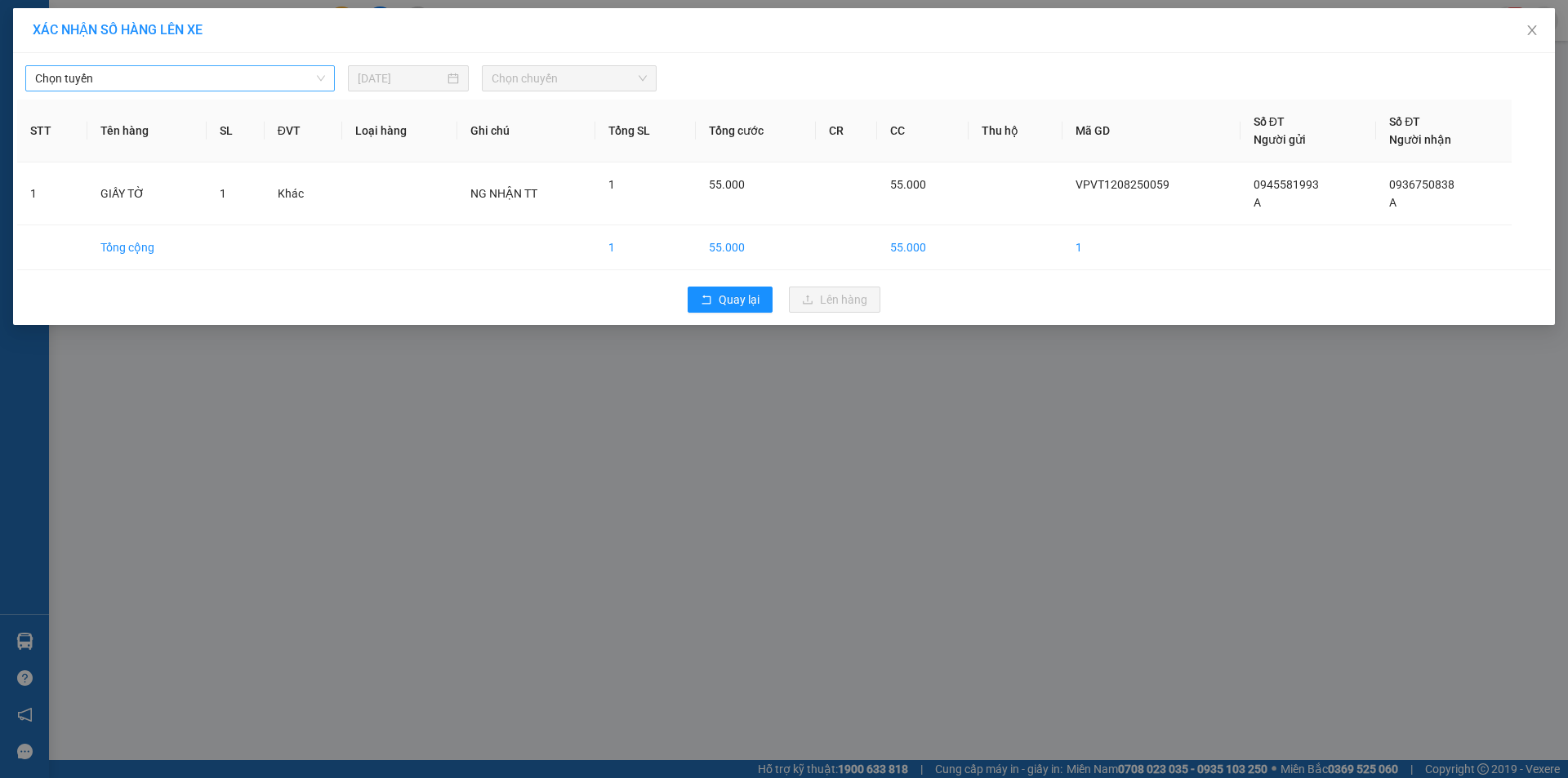
click at [243, 83] on span "Chọn tuyến" at bounding box center [180, 78] width 290 height 25
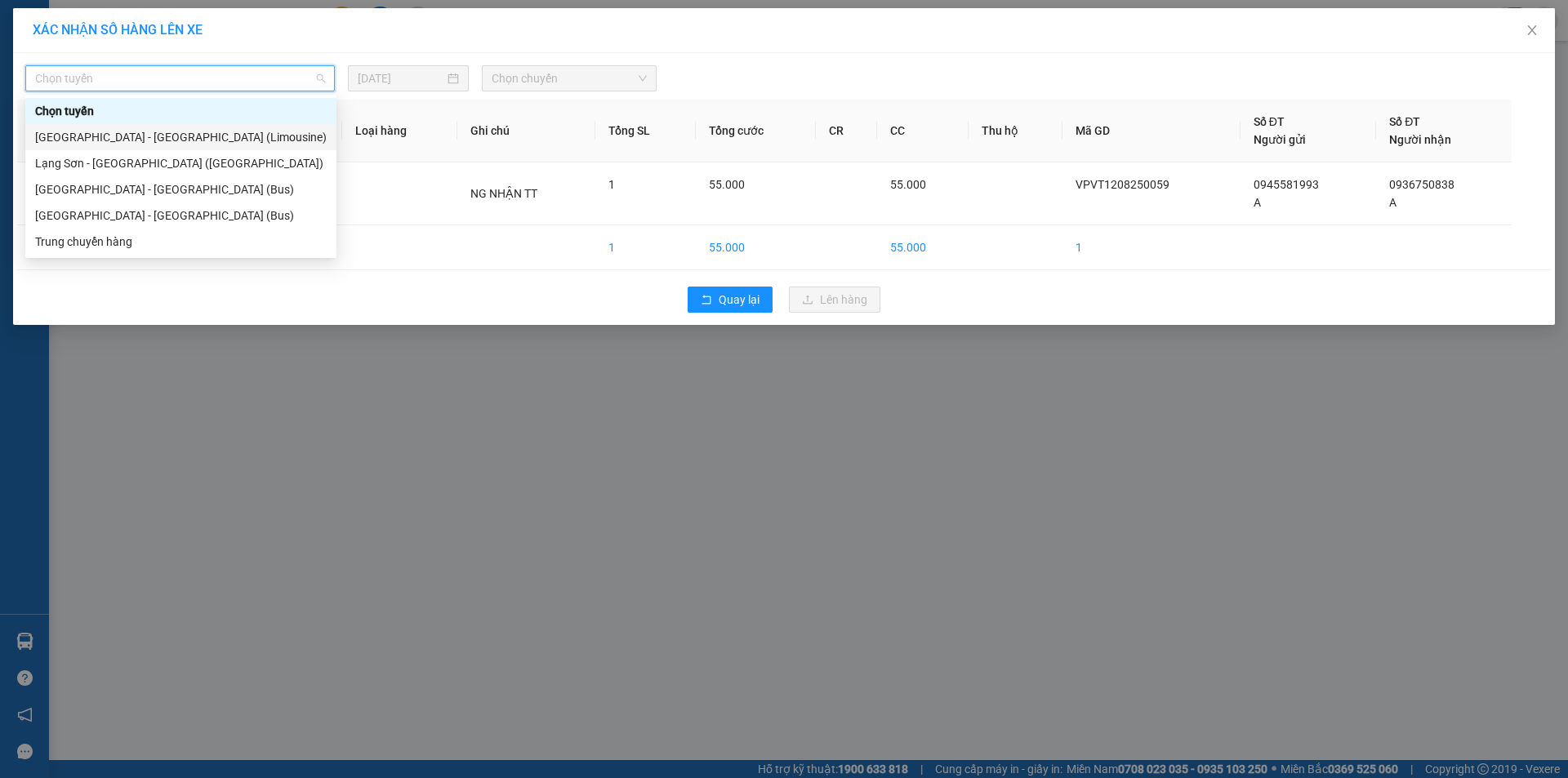
click at [190, 133] on div "[GEOGRAPHIC_DATA] - [GEOGRAPHIC_DATA] (Limousine)" at bounding box center [180, 138] width 291 height 18
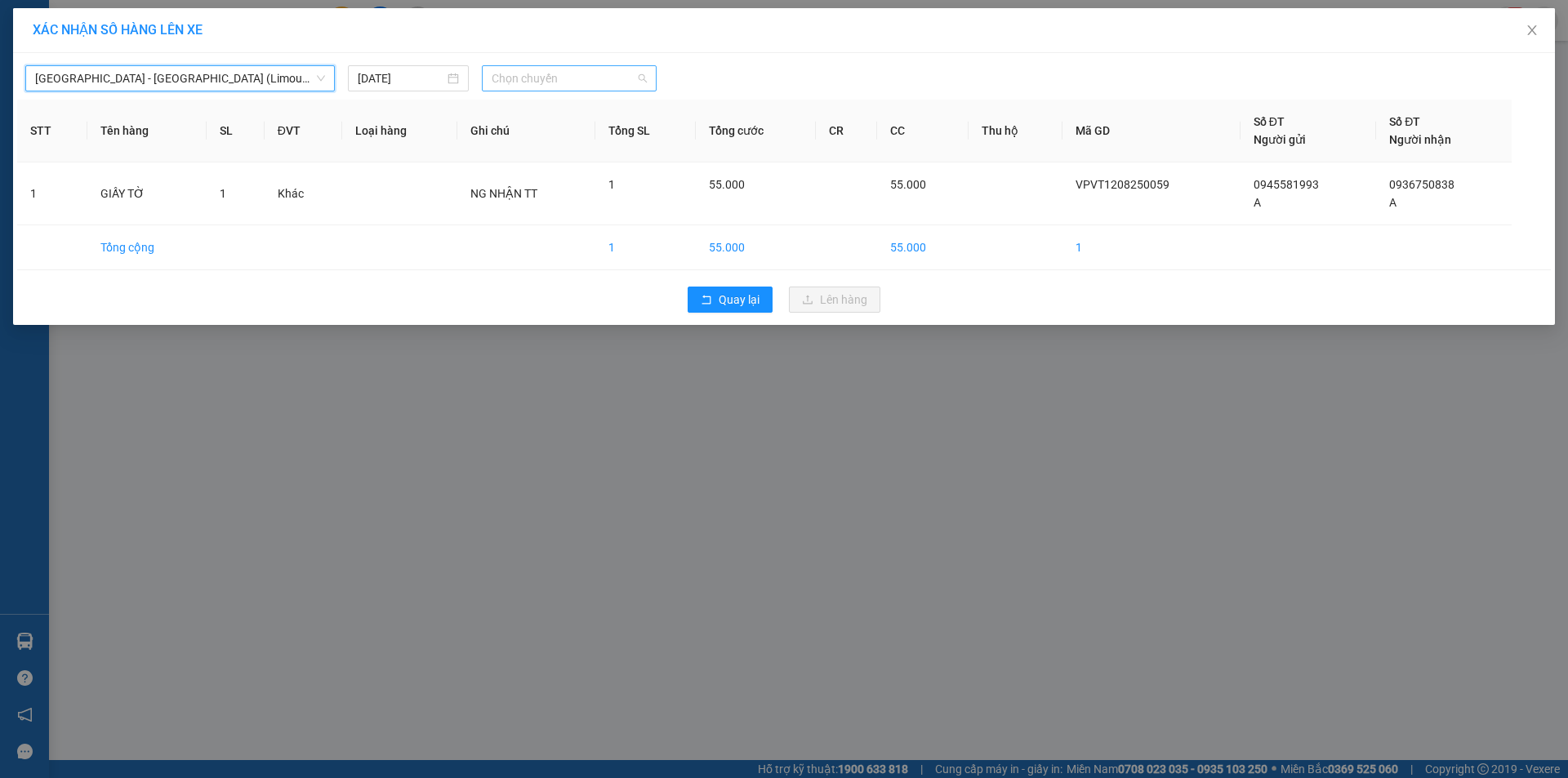
click at [564, 76] on span "Chọn chuyến" at bounding box center [569, 78] width 155 height 25
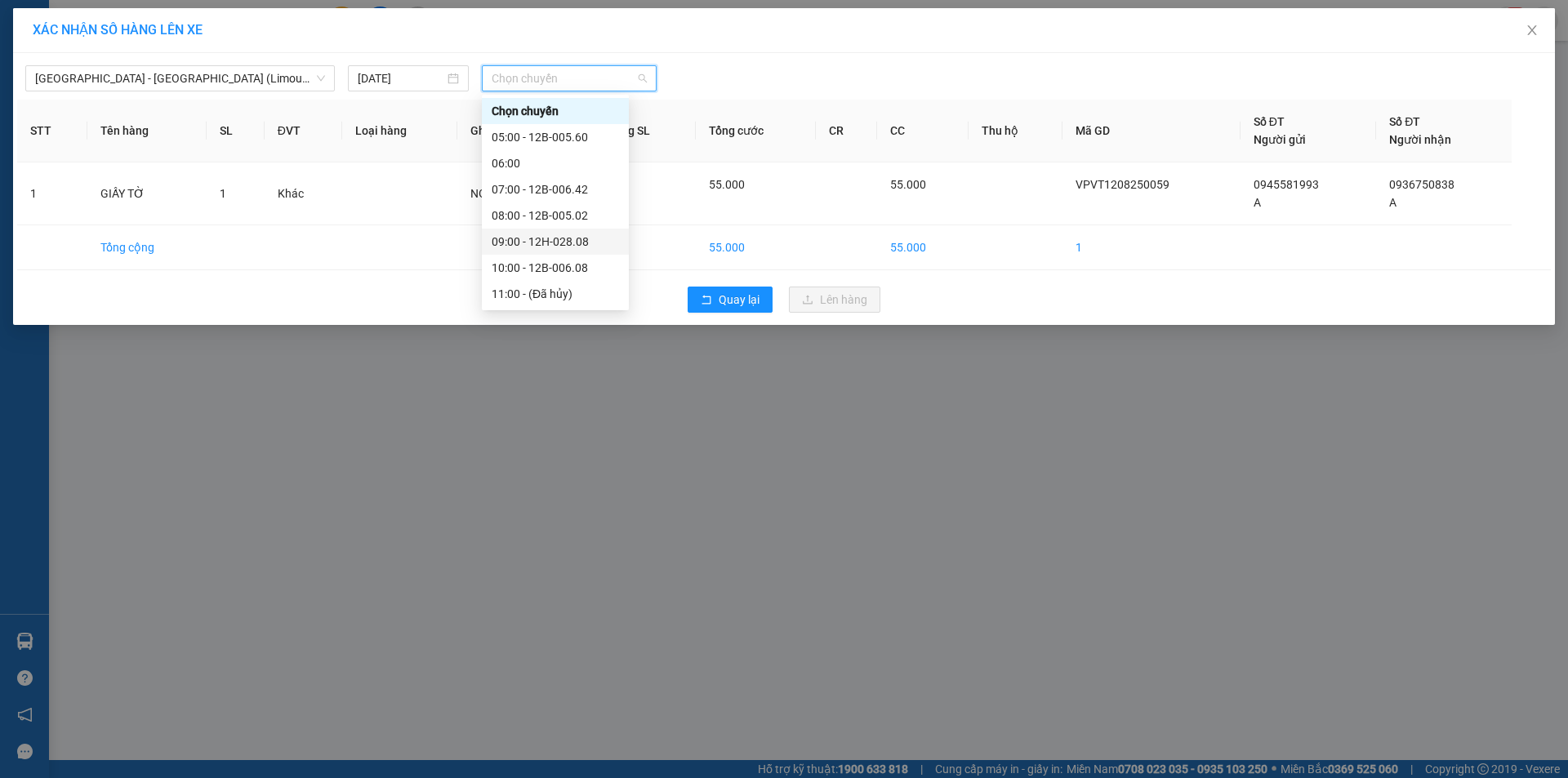
scroll to position [82, 0]
click at [564, 284] on div "14:00 - 12B-005.55" at bounding box center [555, 291] width 128 height 18
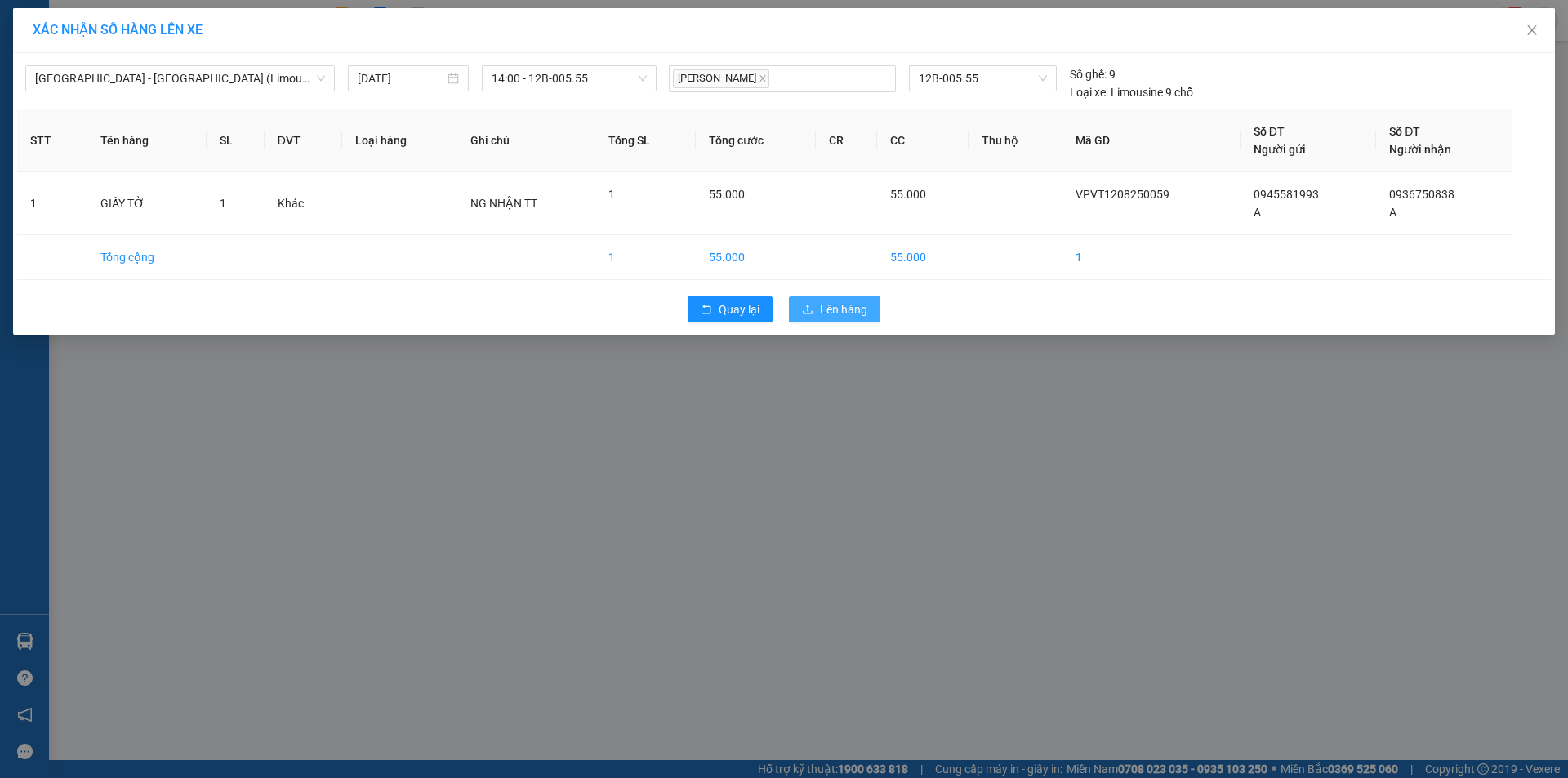
click at [820, 303] on span "Lên hàng" at bounding box center [844, 310] width 48 height 18
